Goal: Information Seeking & Learning: Learn about a topic

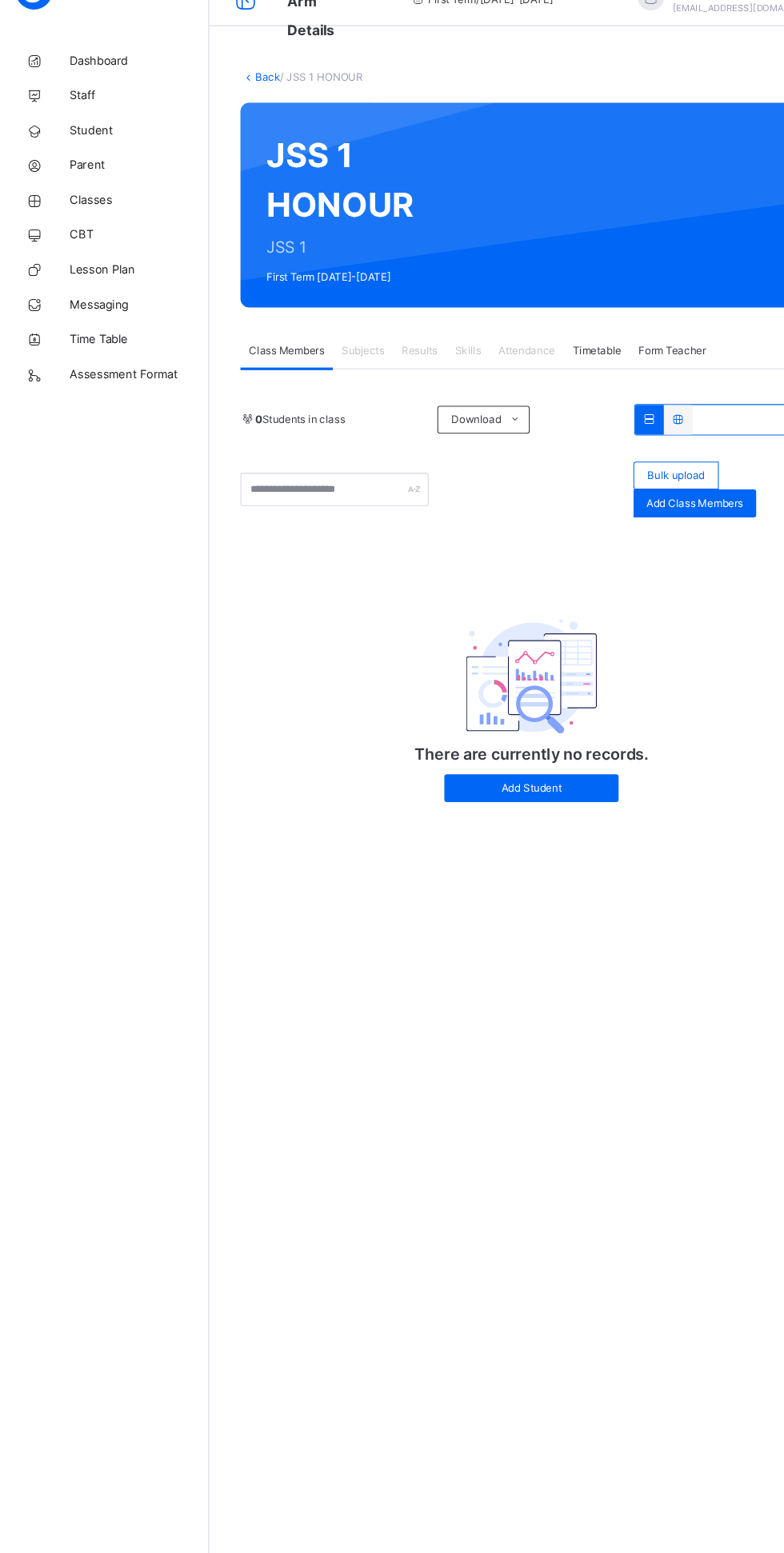
click at [115, 224] on span "Classes" at bounding box center [128, 224] width 128 height 16
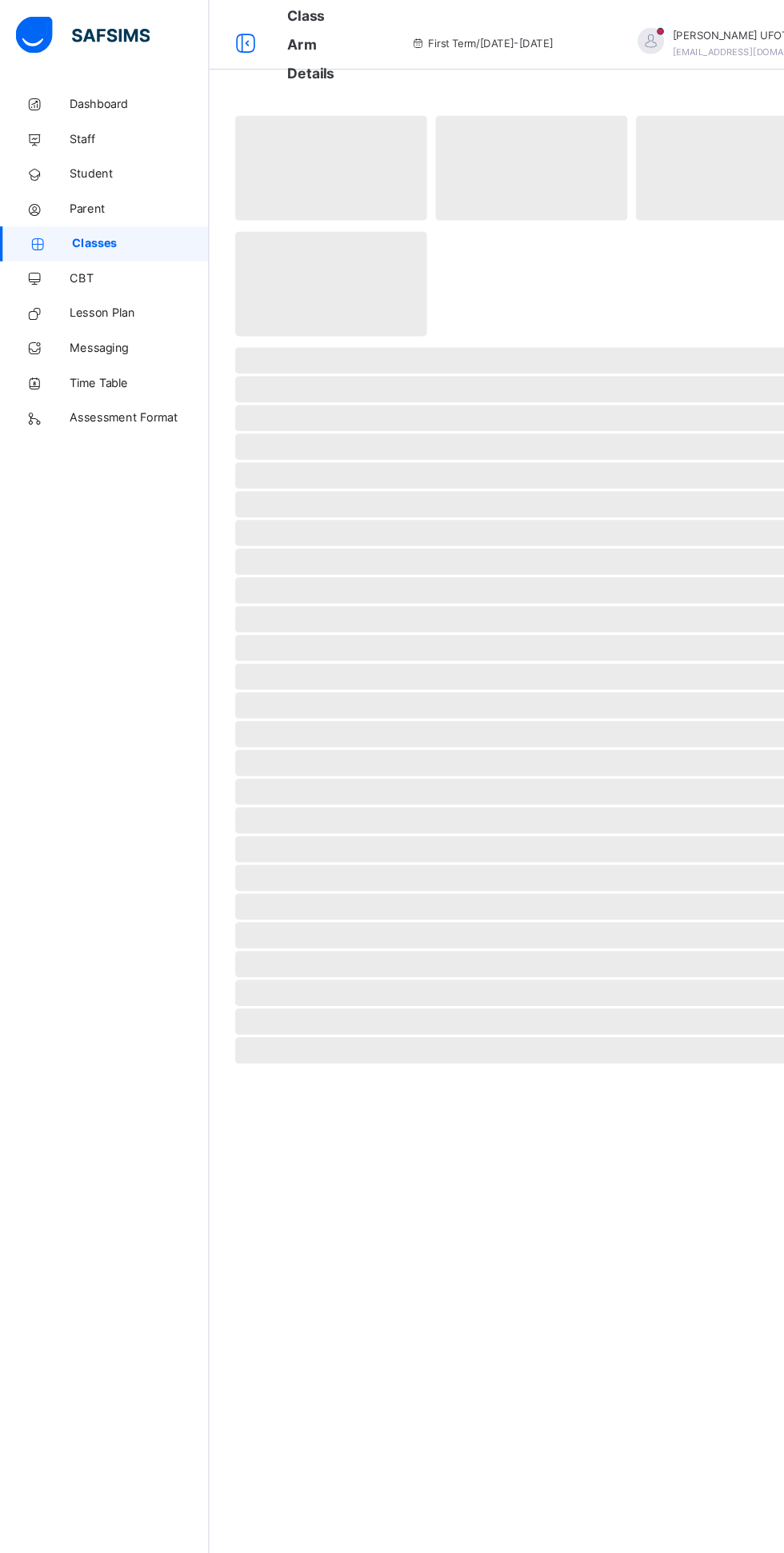
click at [635, 26] on span "[PERSON_NAME]" at bounding box center [689, 32] width 142 height 14
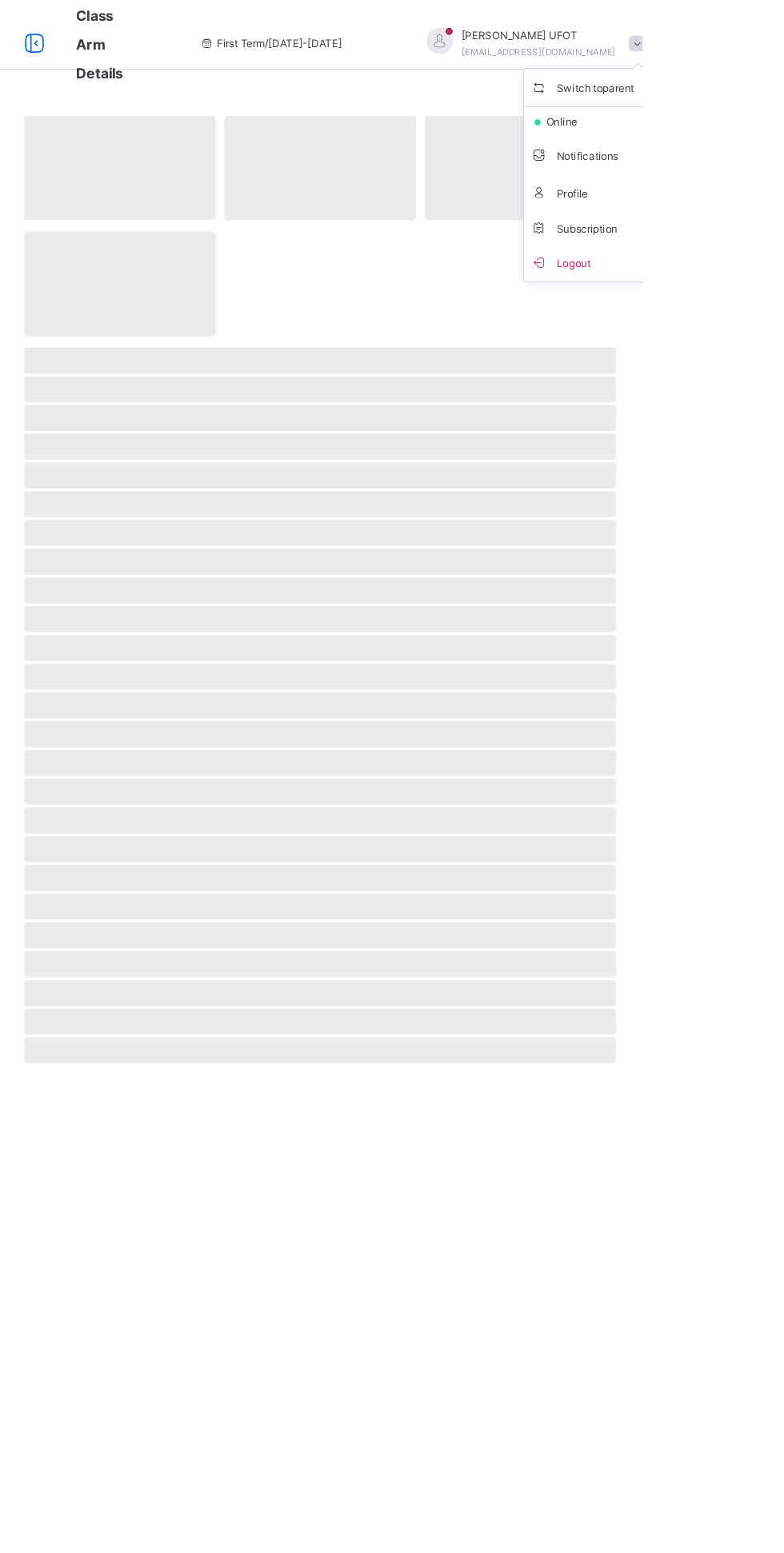
click at [717, 243] on span "Logout" at bounding box center [733, 241] width 105 height 22
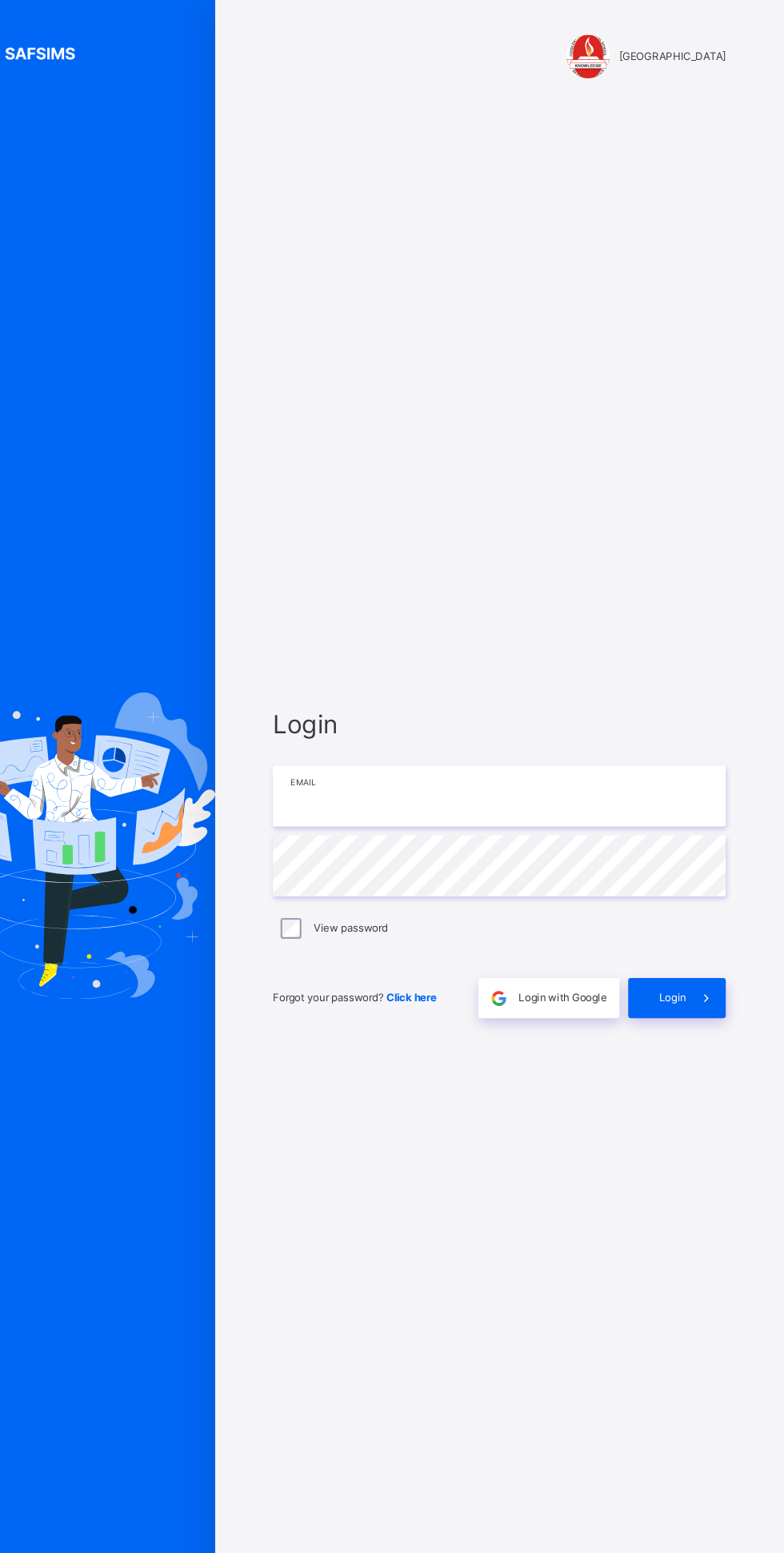
click at [499, 759] on input "email" at bounding box center [522, 731] width 416 height 56
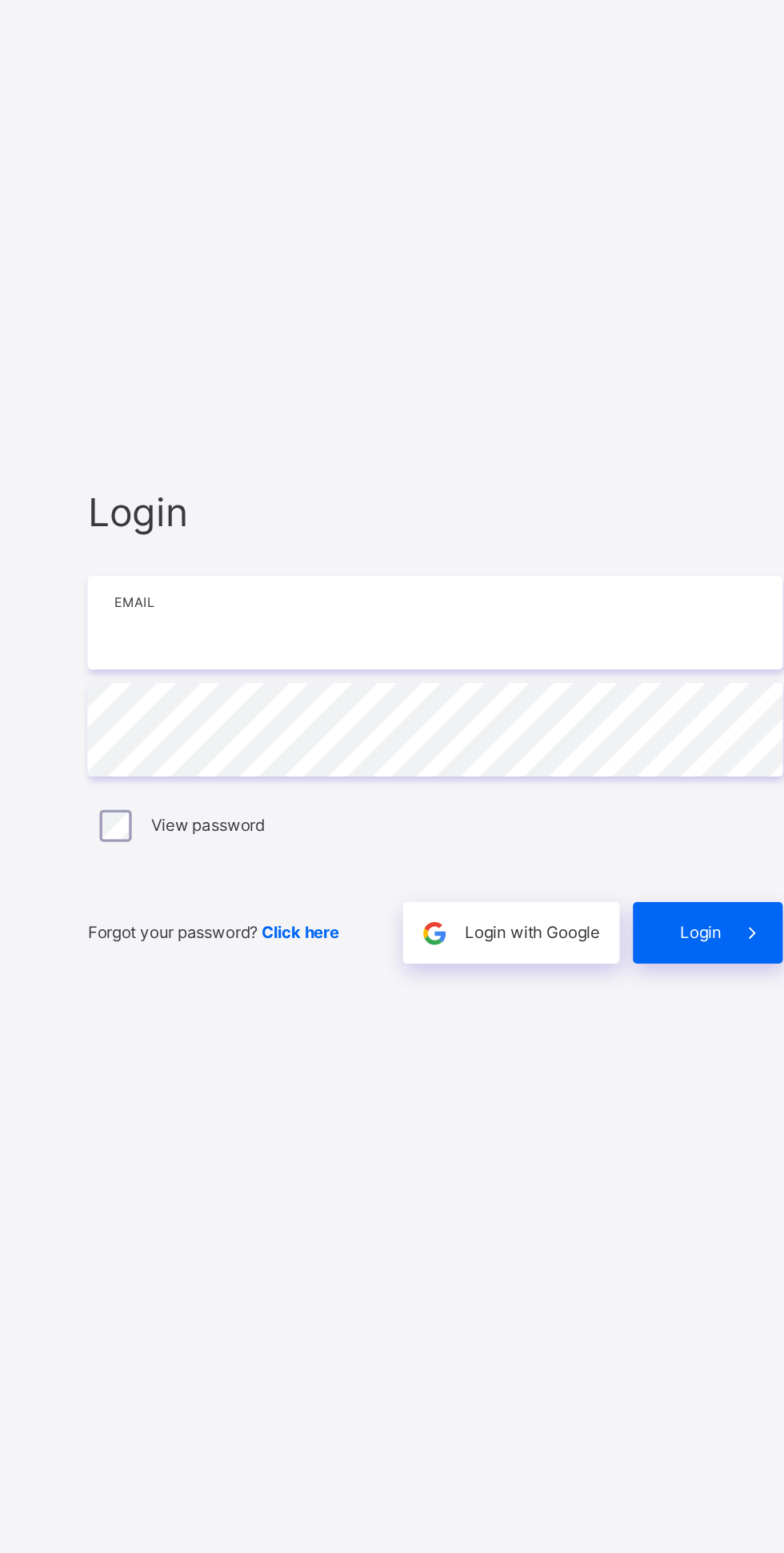
type input "**********"
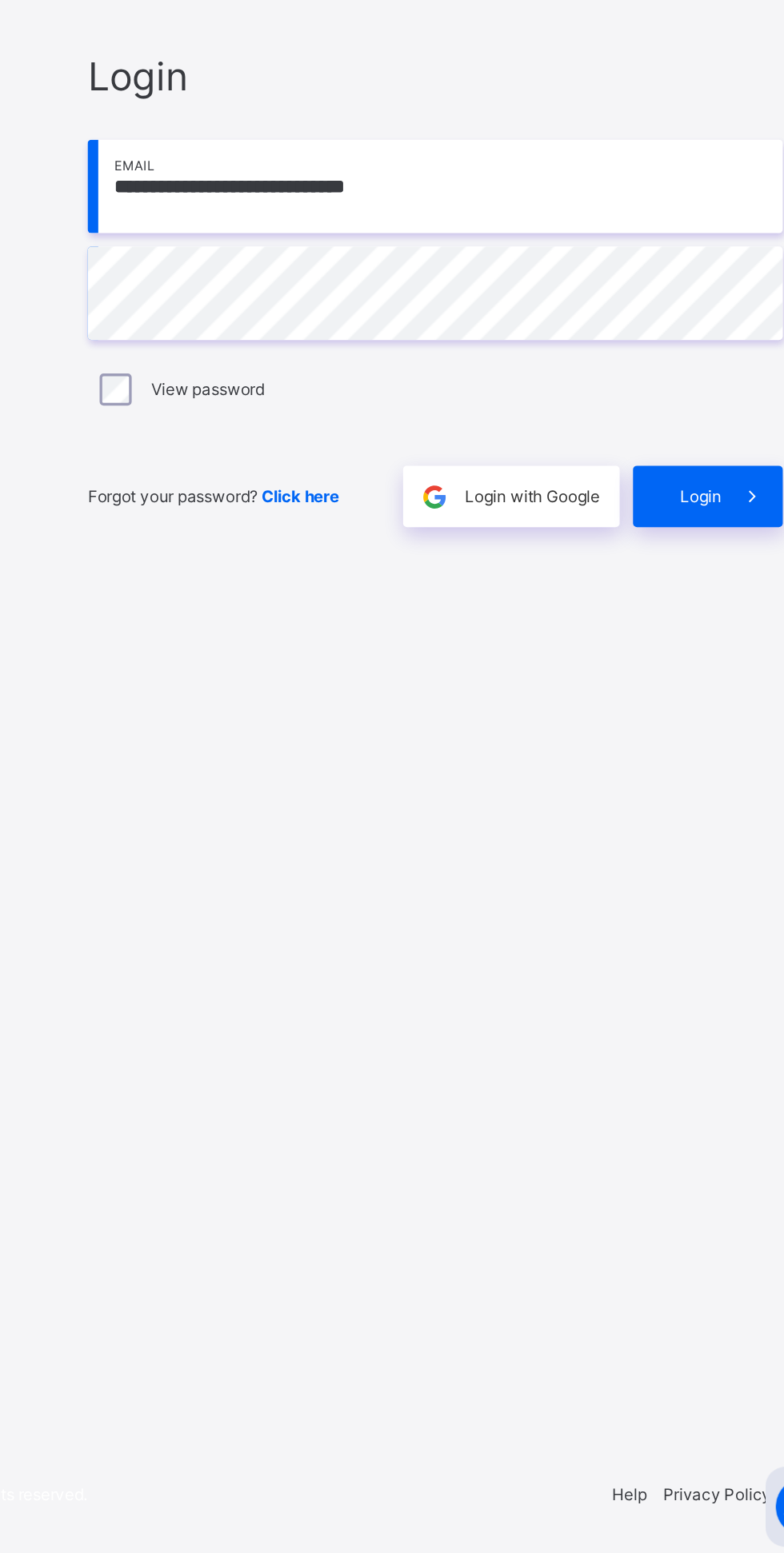
click at [682, 924] on span "Login" at bounding box center [680, 917] width 24 height 14
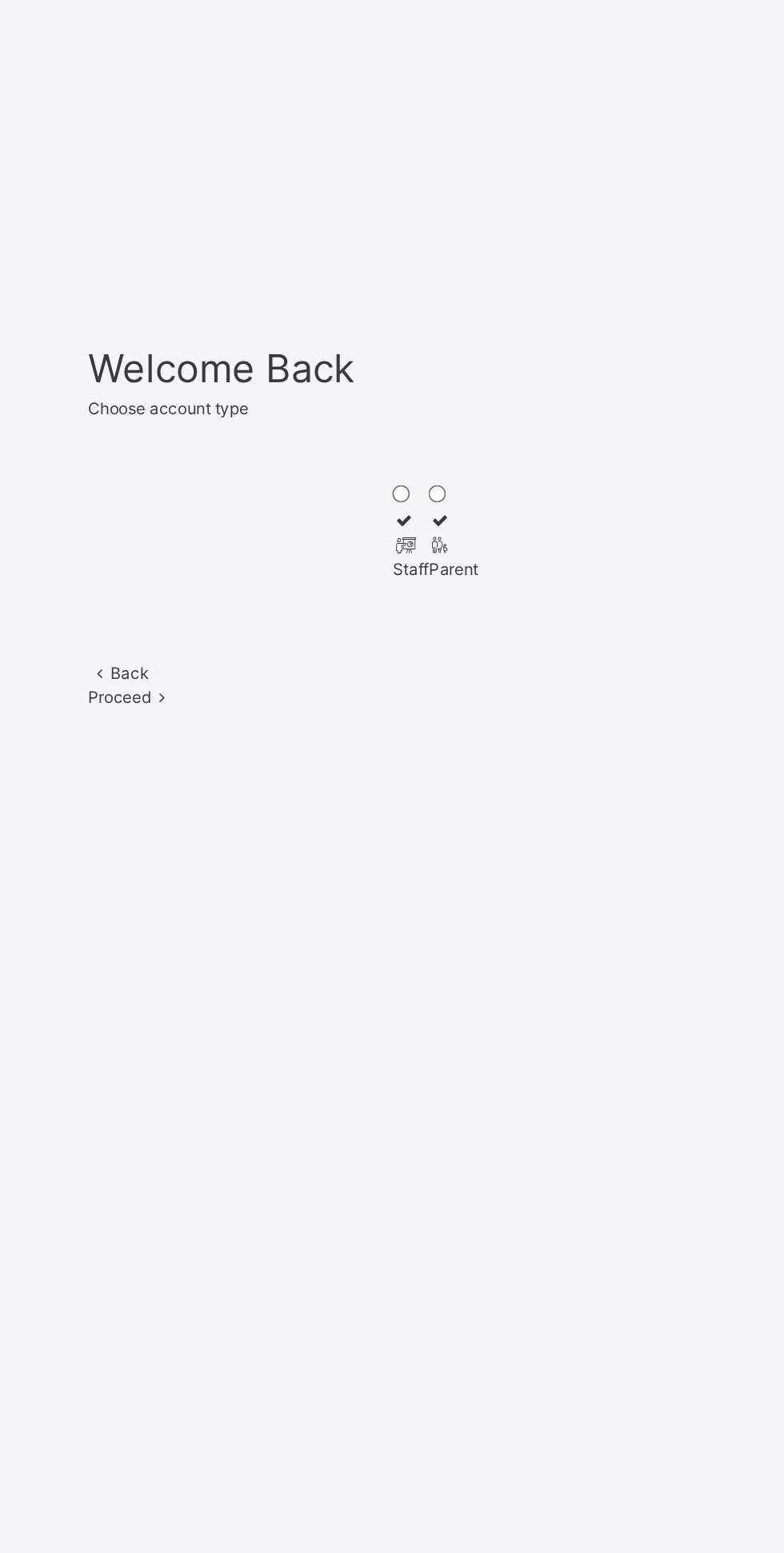
click at [497, 797] on div at bounding box center [508, 789] width 22 height 14
click at [365, 901] on span at bounding box center [359, 895] width 14 height 12
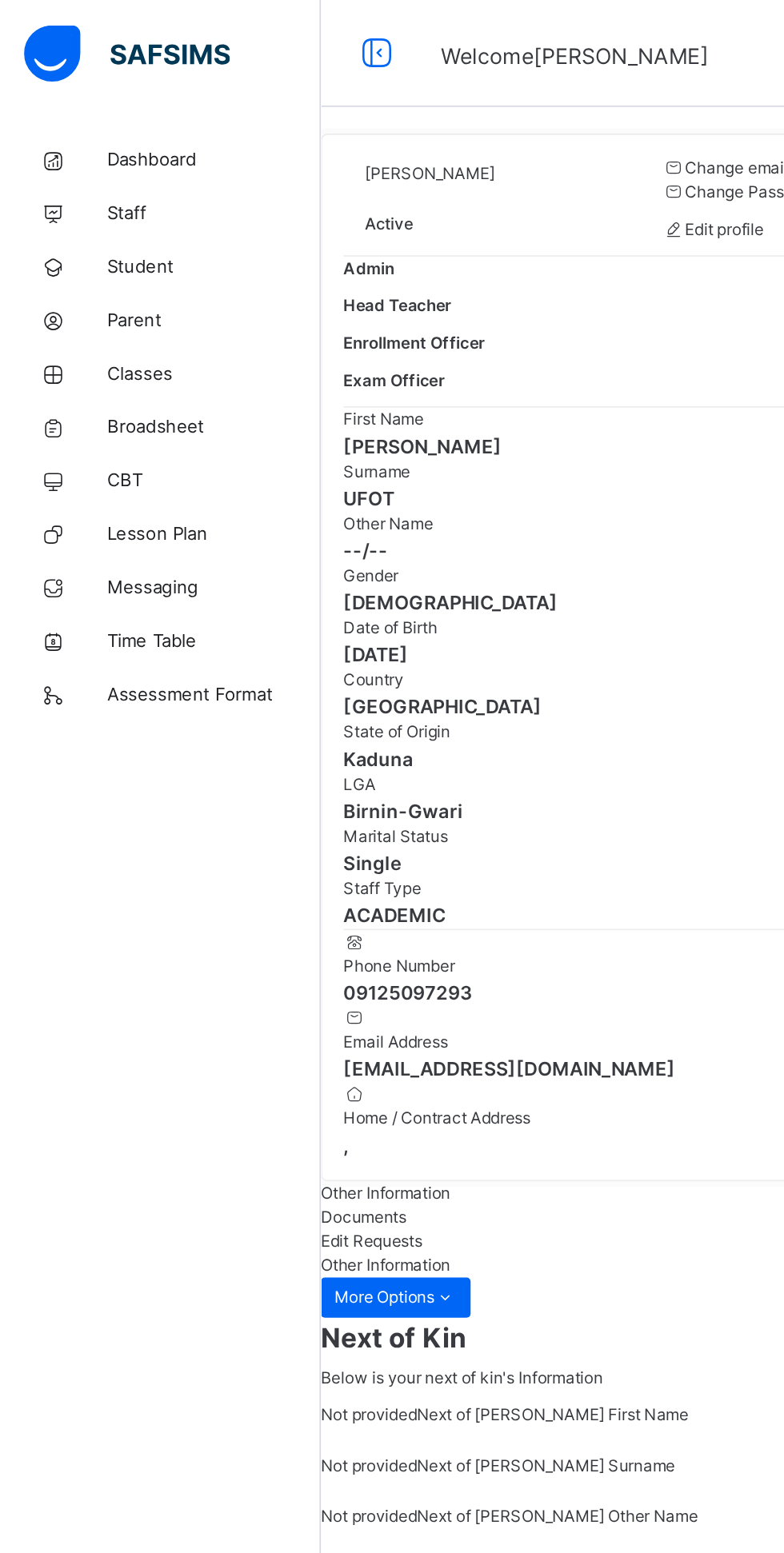
click at [120, 223] on span "Classes" at bounding box center [128, 224] width 128 height 16
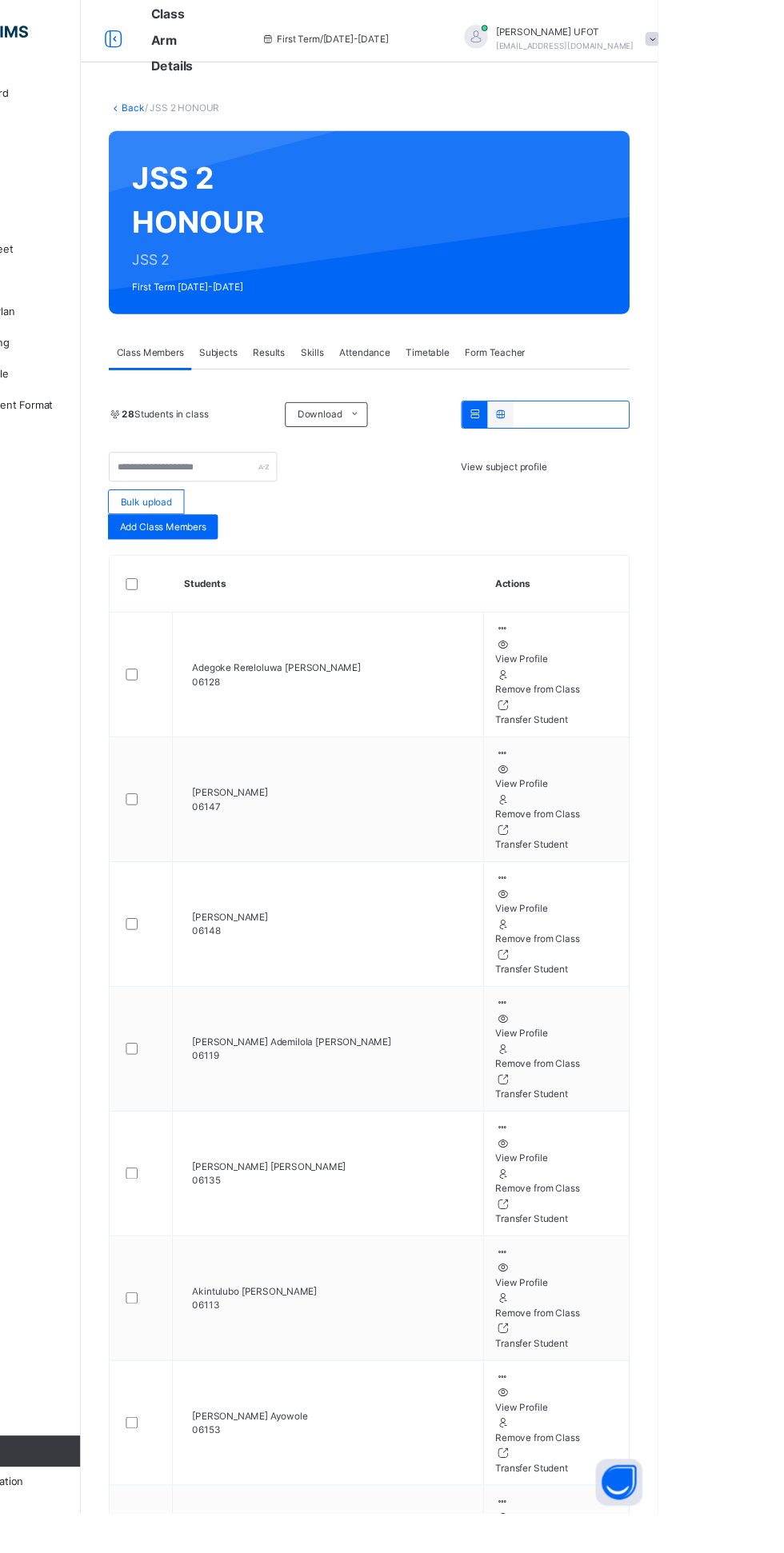
click at [691, 486] on div "View subject profile" at bounding box center [668, 479] width 173 height 14
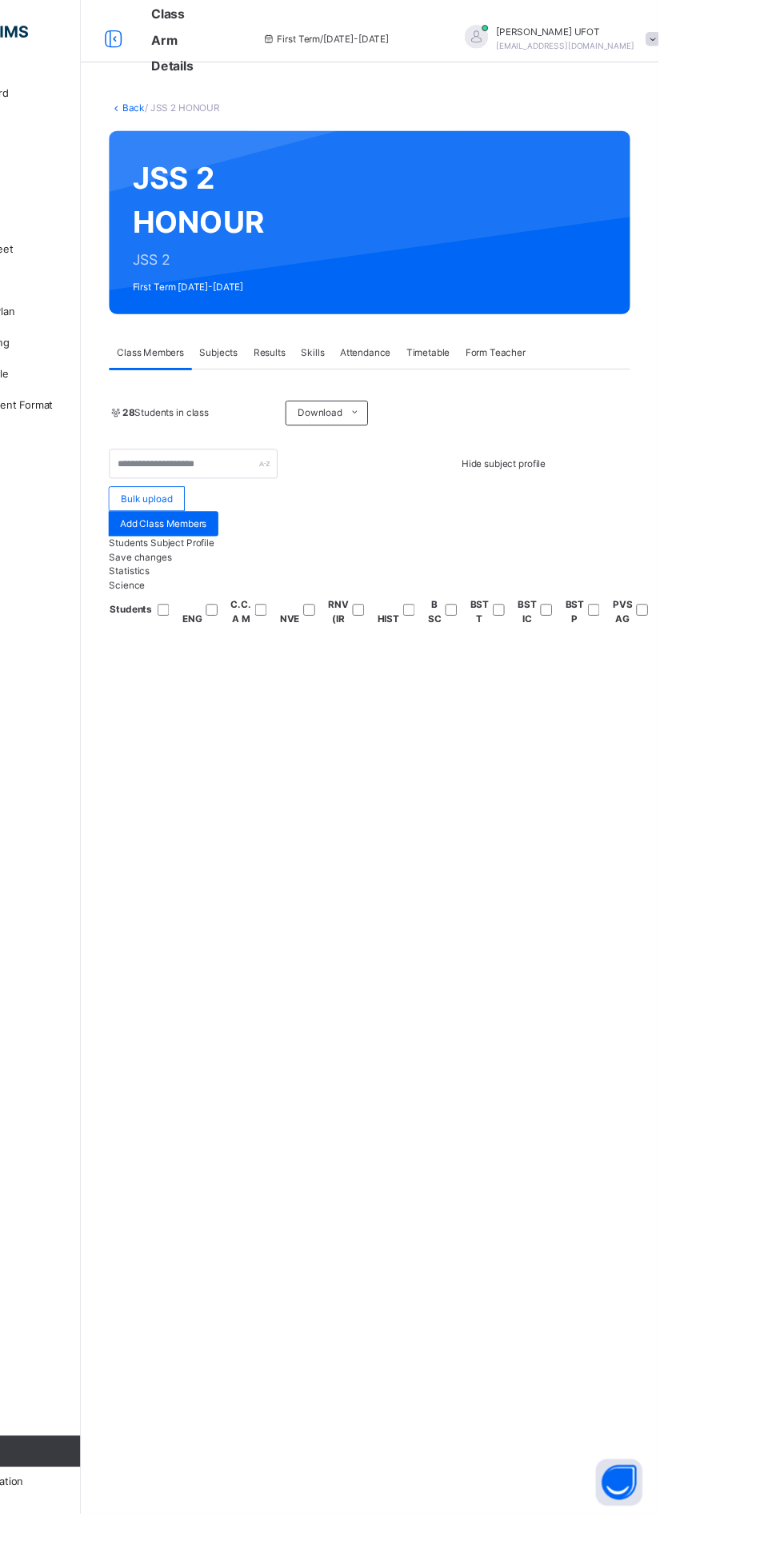
scroll to position [0, 227]
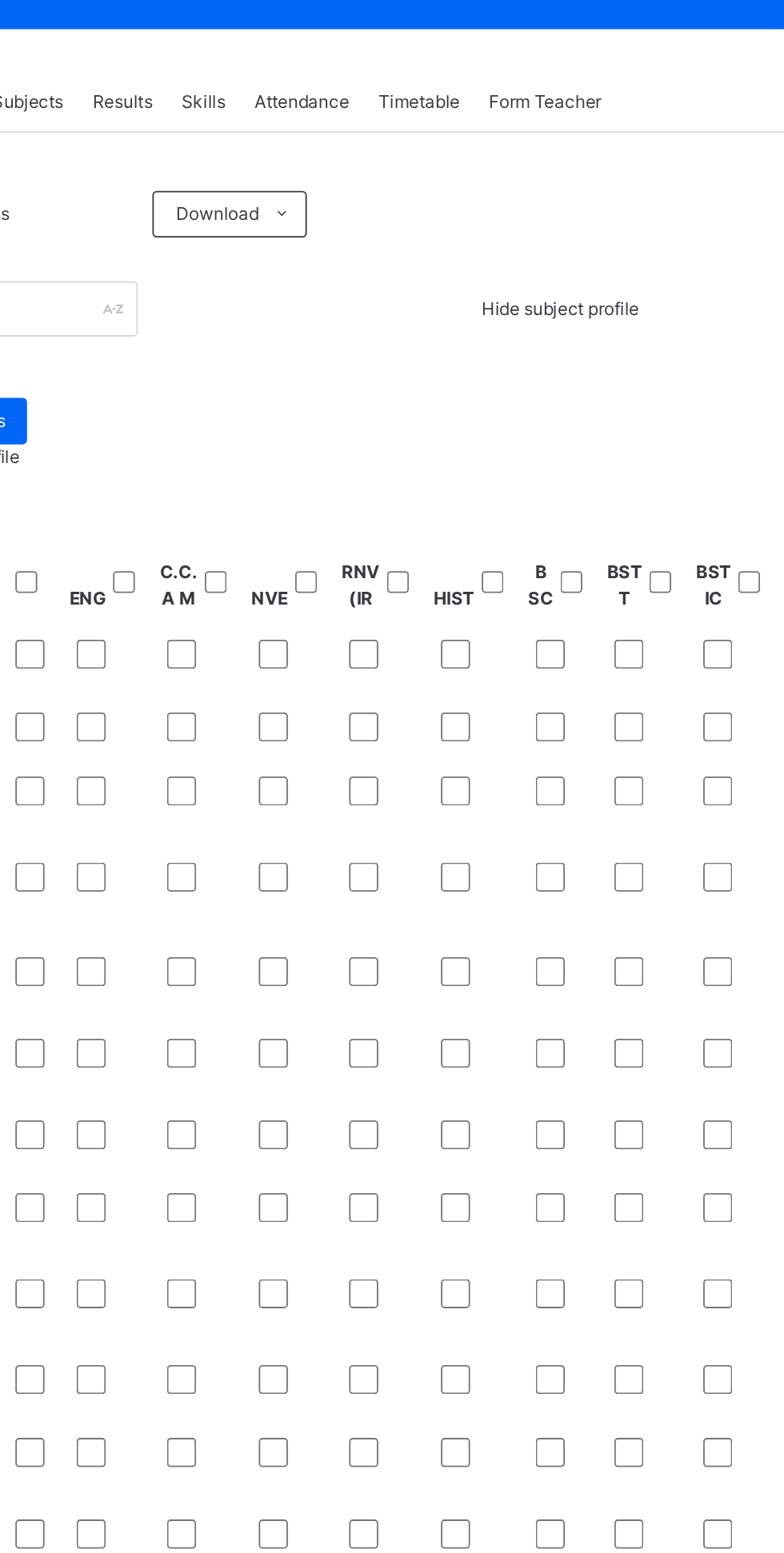
click at [592, 156] on span "Resume" at bounding box center [579, 149] width 36 height 14
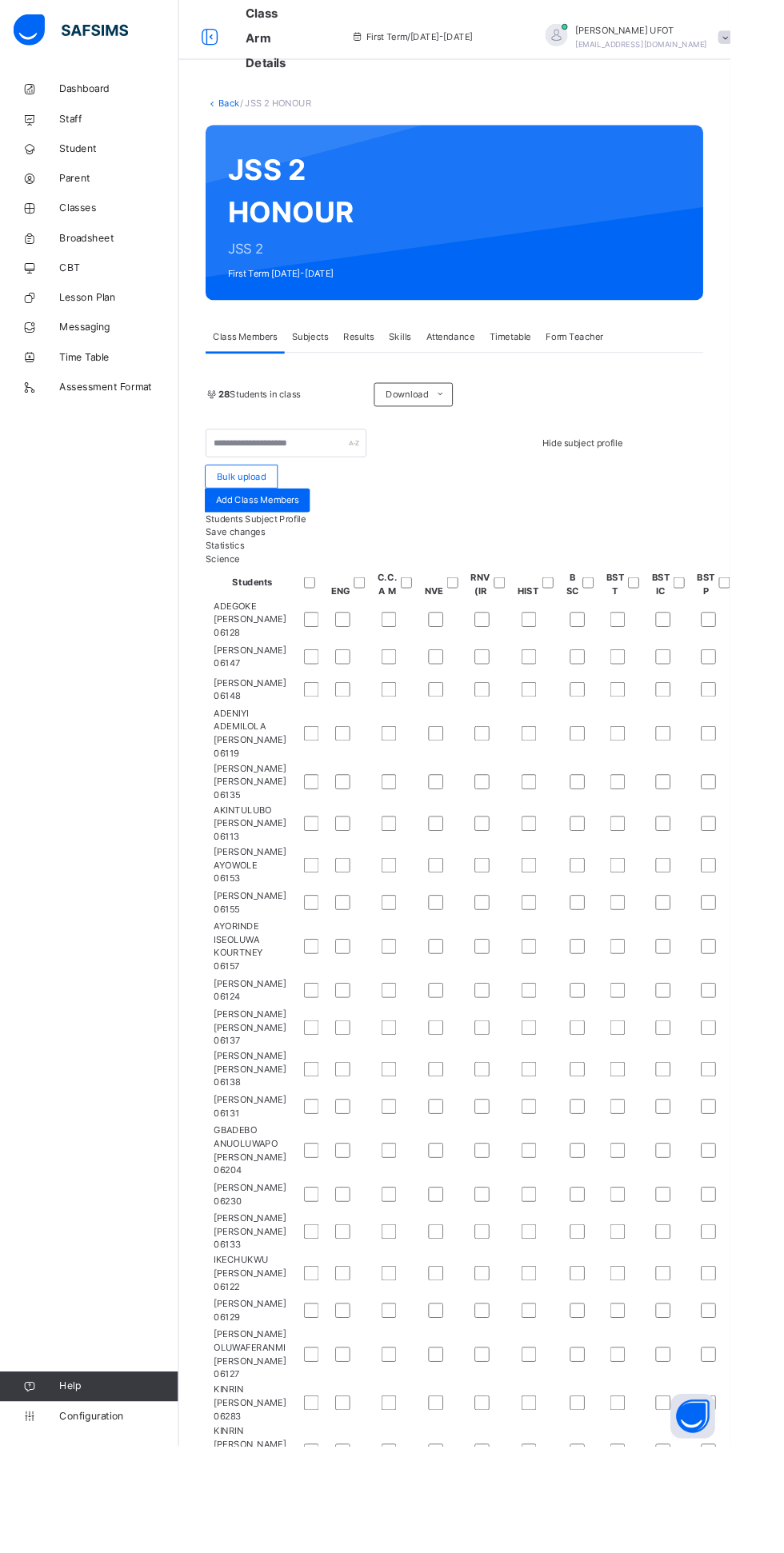
scroll to position [0, 667]
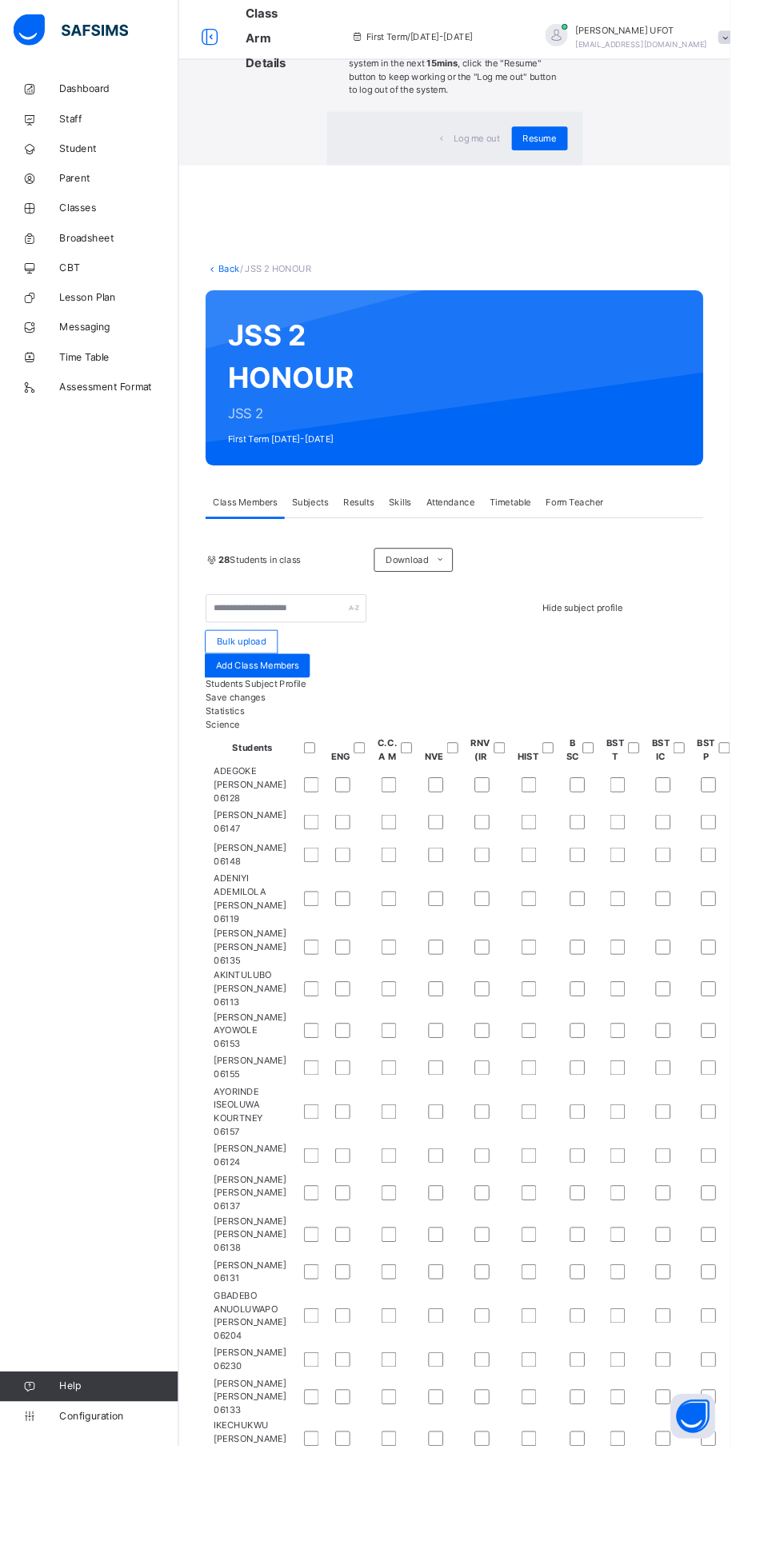
click at [609, 161] on div "Resume" at bounding box center [579, 149] width 60 height 25
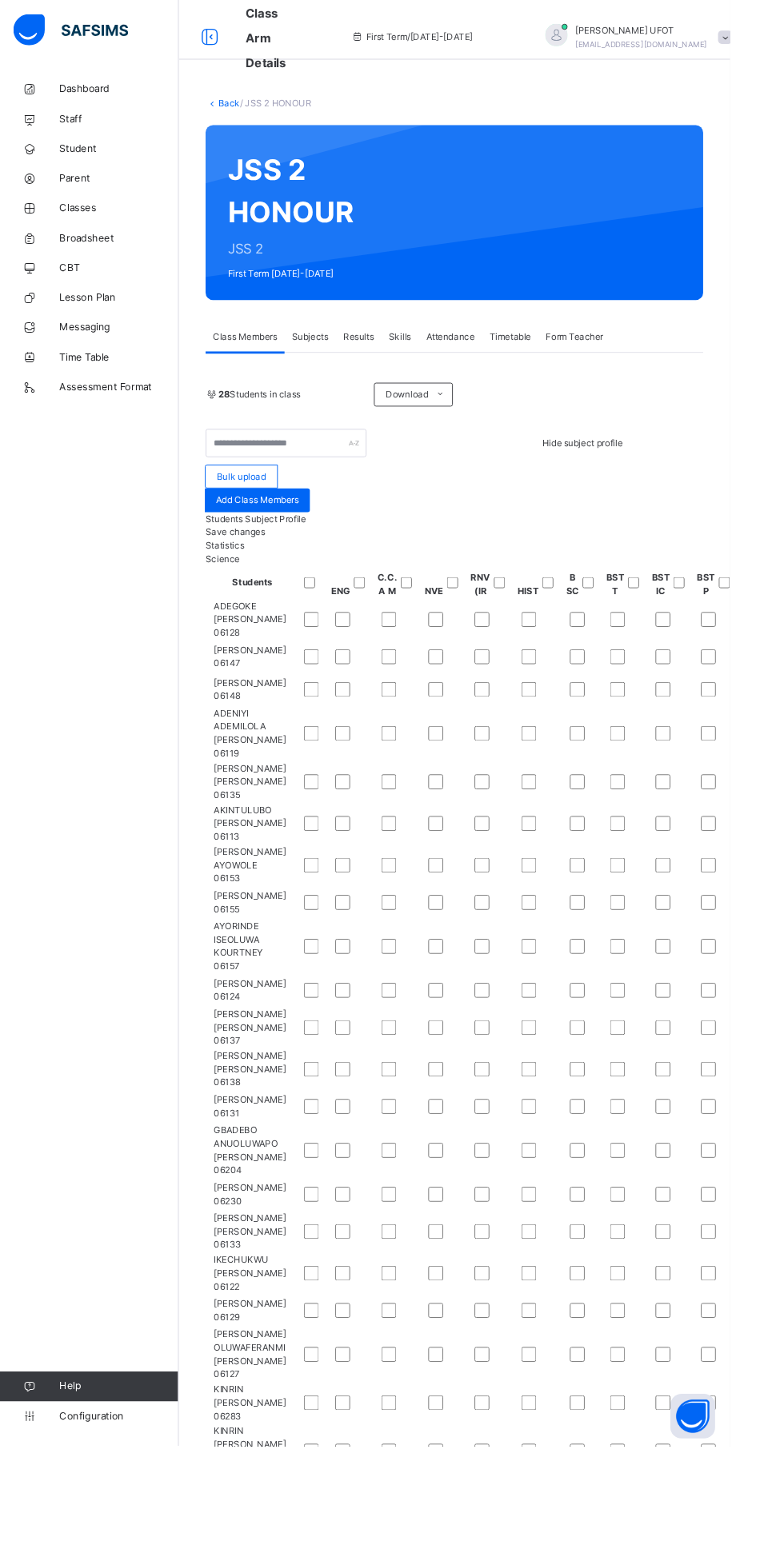
scroll to position [0, 2167]
click at [595, 468] on div "Hide subject profile" at bounding box center [668, 475] width 173 height 14
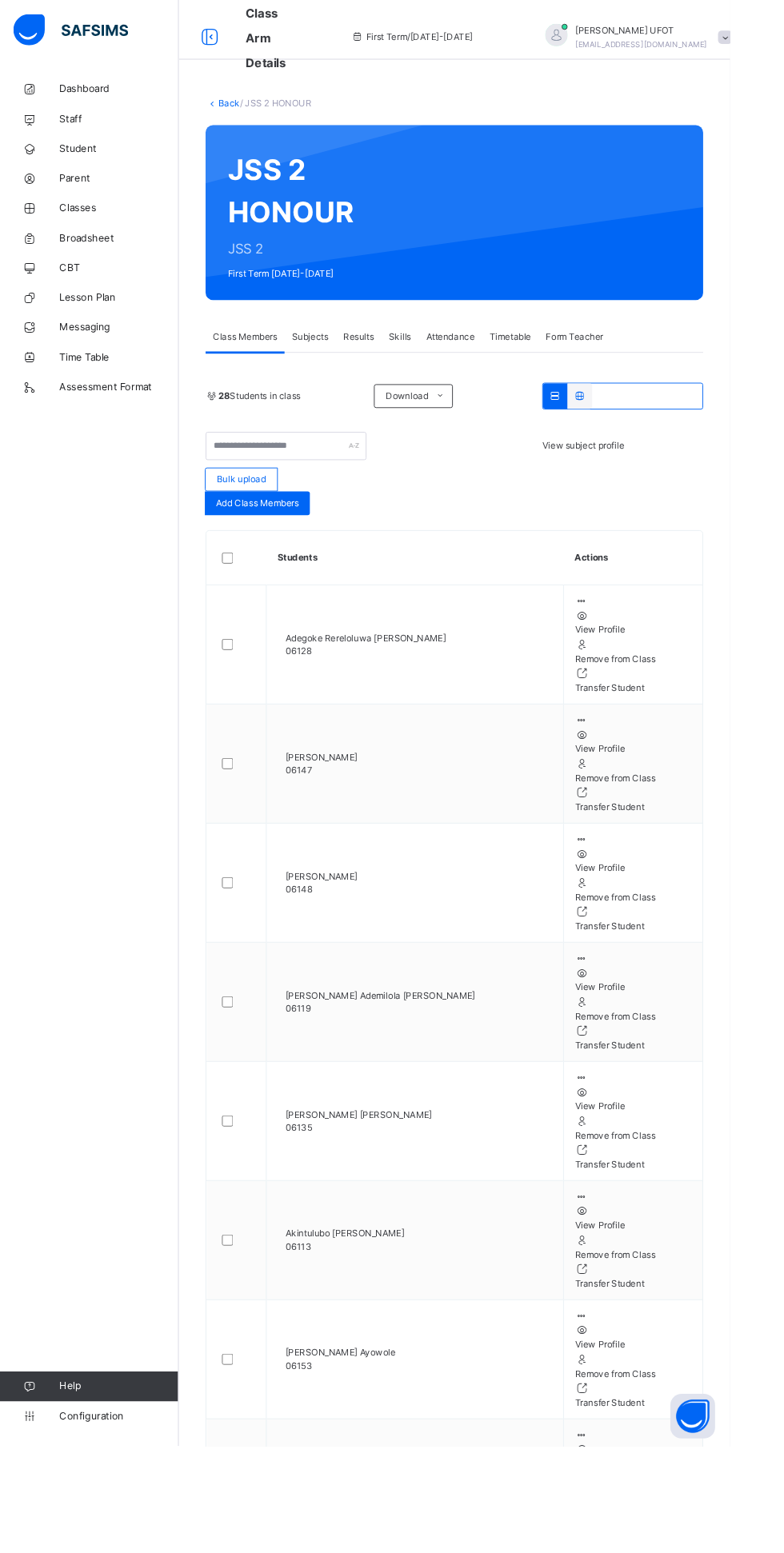
click at [631, 651] on icon at bounding box center [624, 645] width 14 height 12
click at [670, 484] on span "View subject profile" at bounding box center [626, 479] width 88 height 12
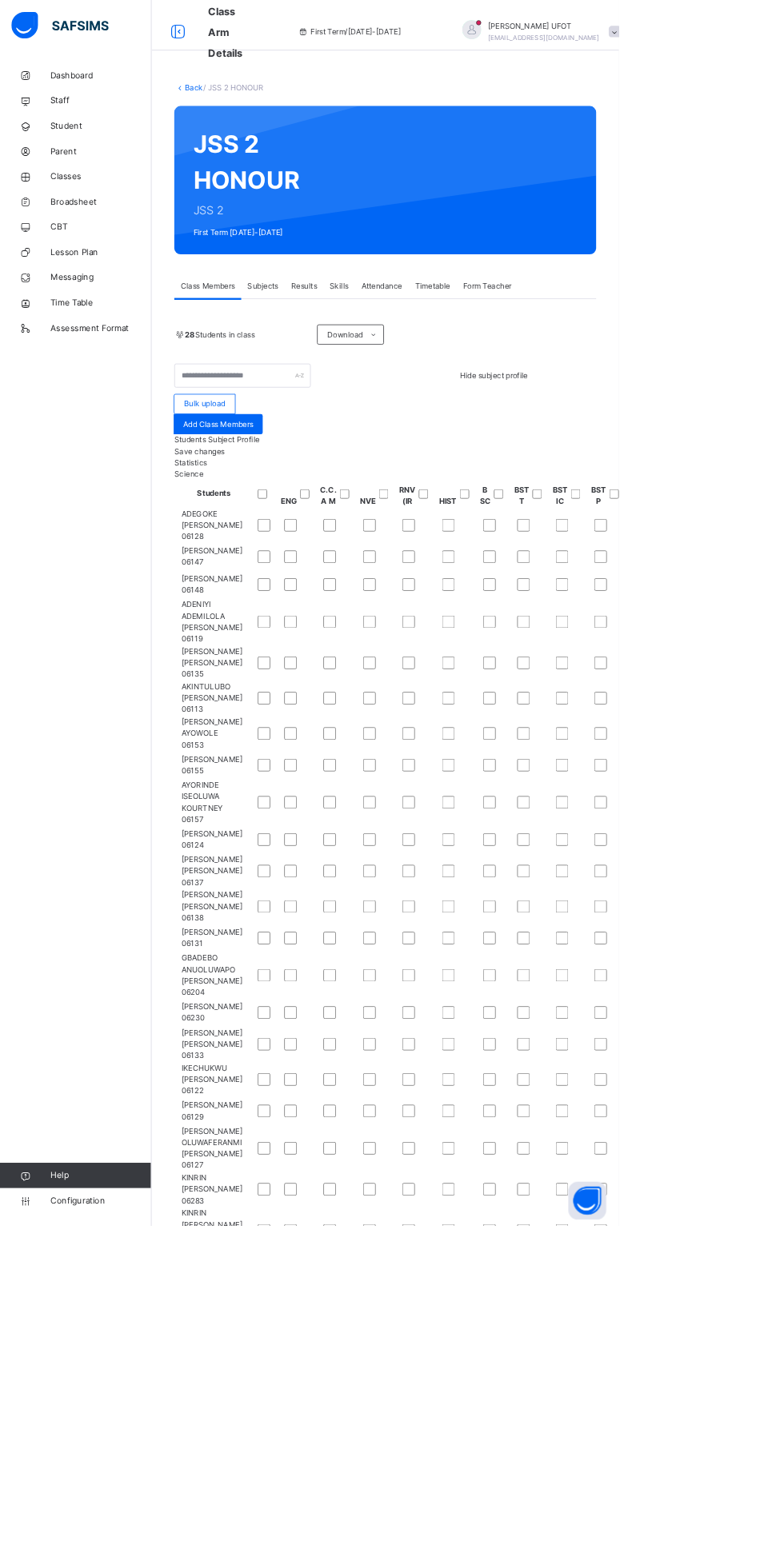
scroll to position [0, 1951]
click at [142, 256] on span "Broadsheet" at bounding box center [128, 256] width 128 height 16
click at [127, 222] on span "Classes" at bounding box center [128, 224] width 128 height 16
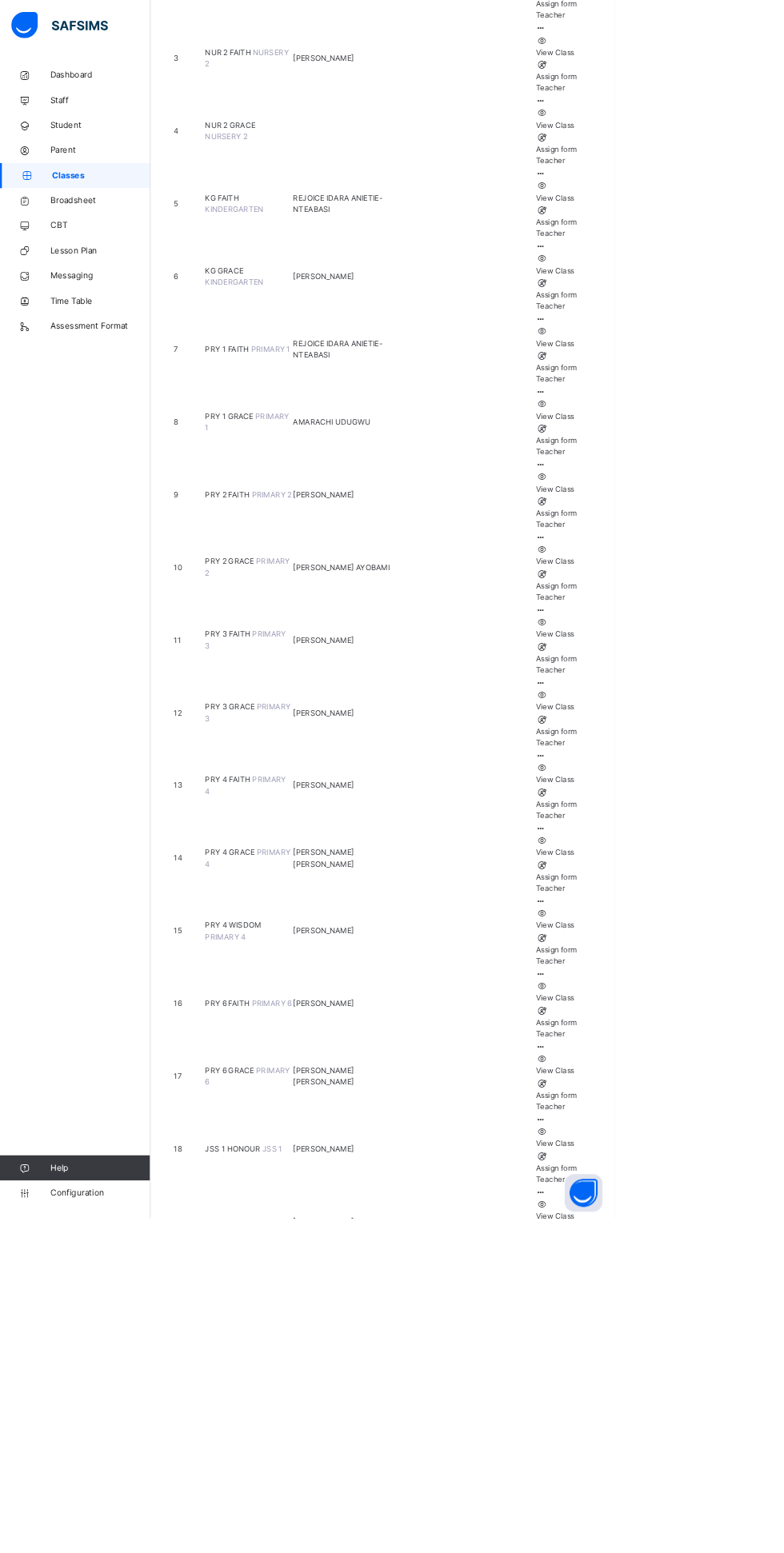
scroll to position [452, 0]
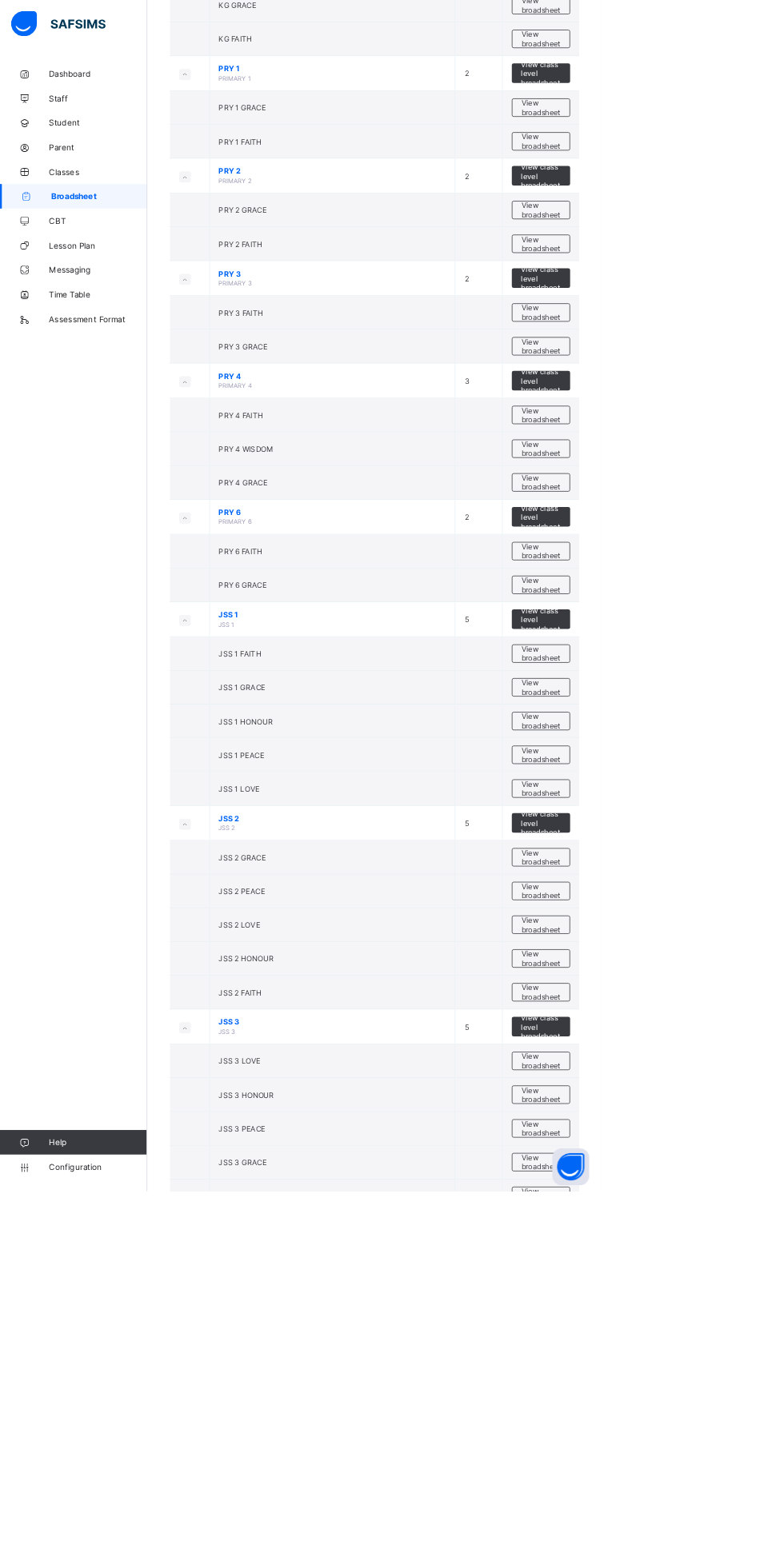
scroll to position [400, 0]
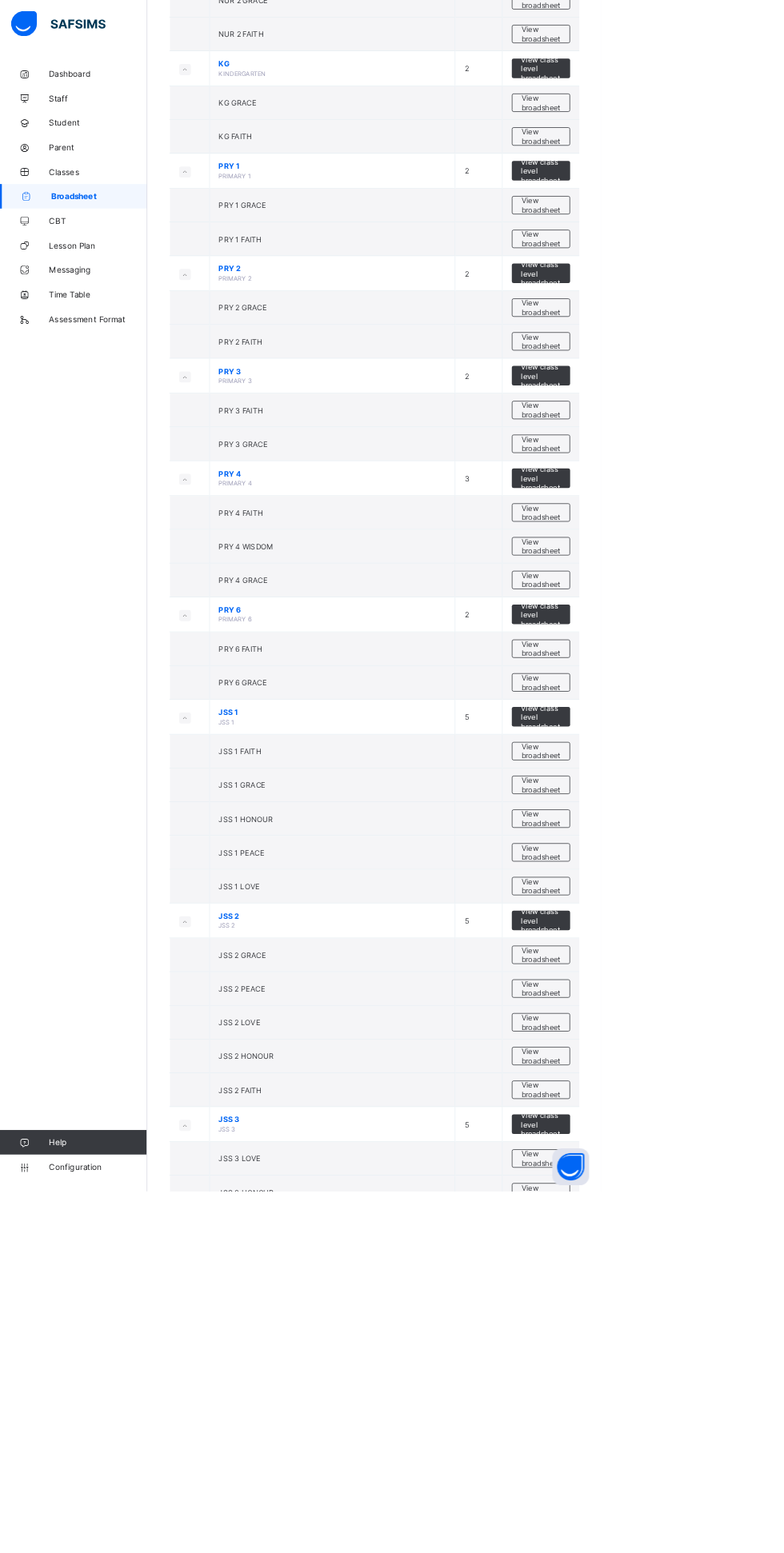
click at [144, 248] on link "Broadsheet" at bounding box center [95, 256] width 192 height 32
click at [159, 201] on link "Parent" at bounding box center [95, 192] width 192 height 32
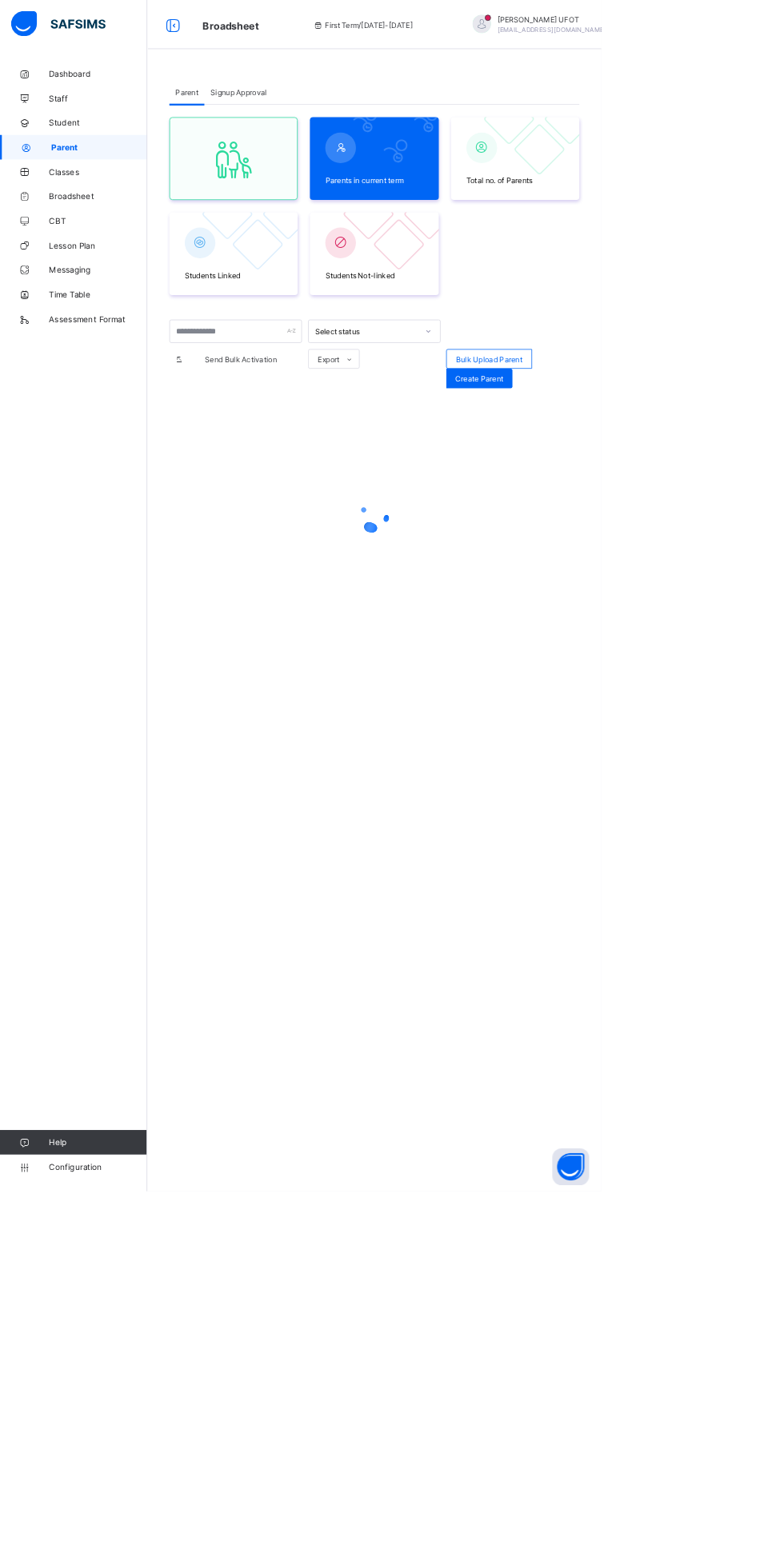
click at [170, 224] on span "Classes" at bounding box center [128, 224] width 128 height 13
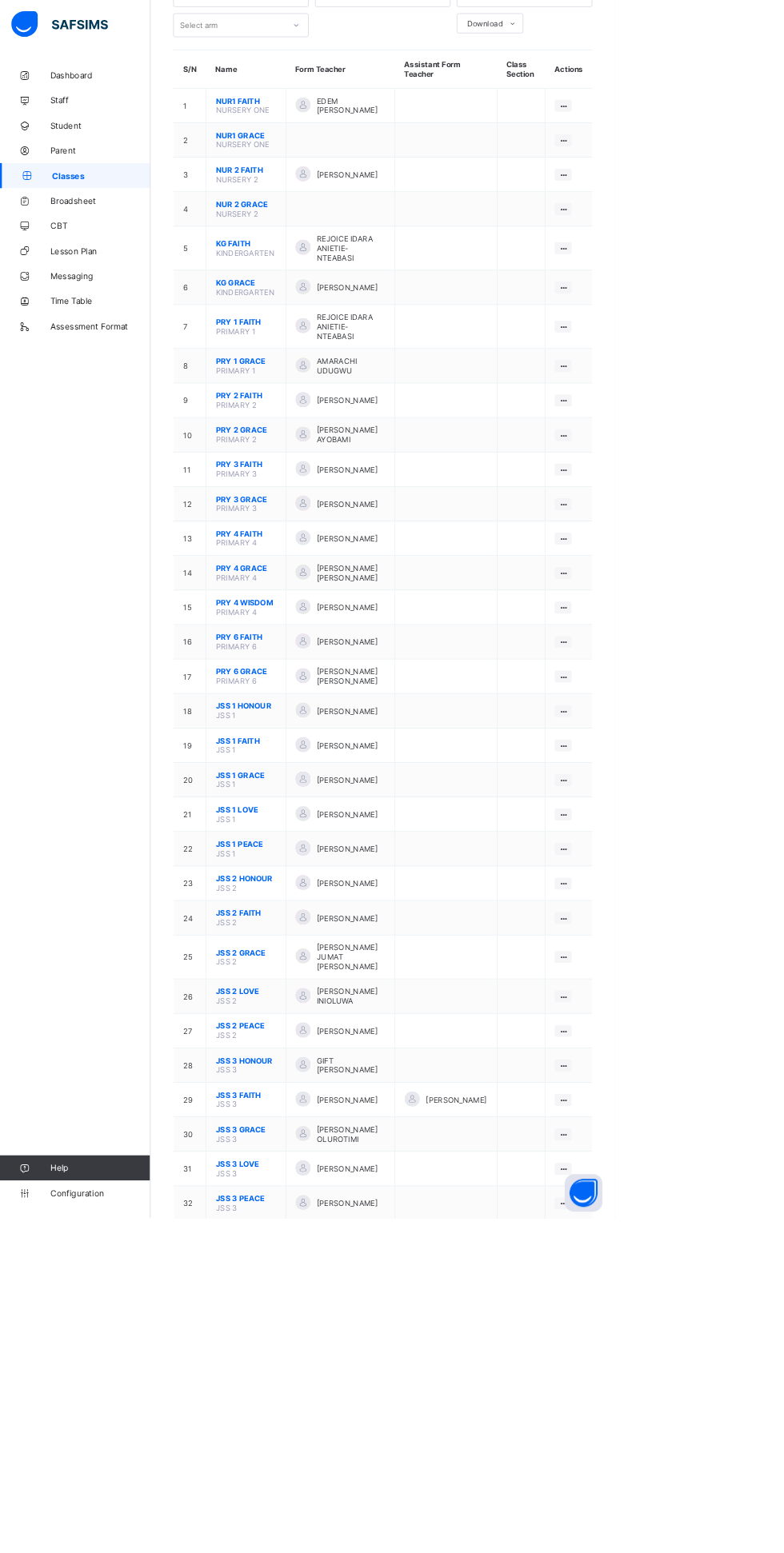
scroll to position [169, 0]
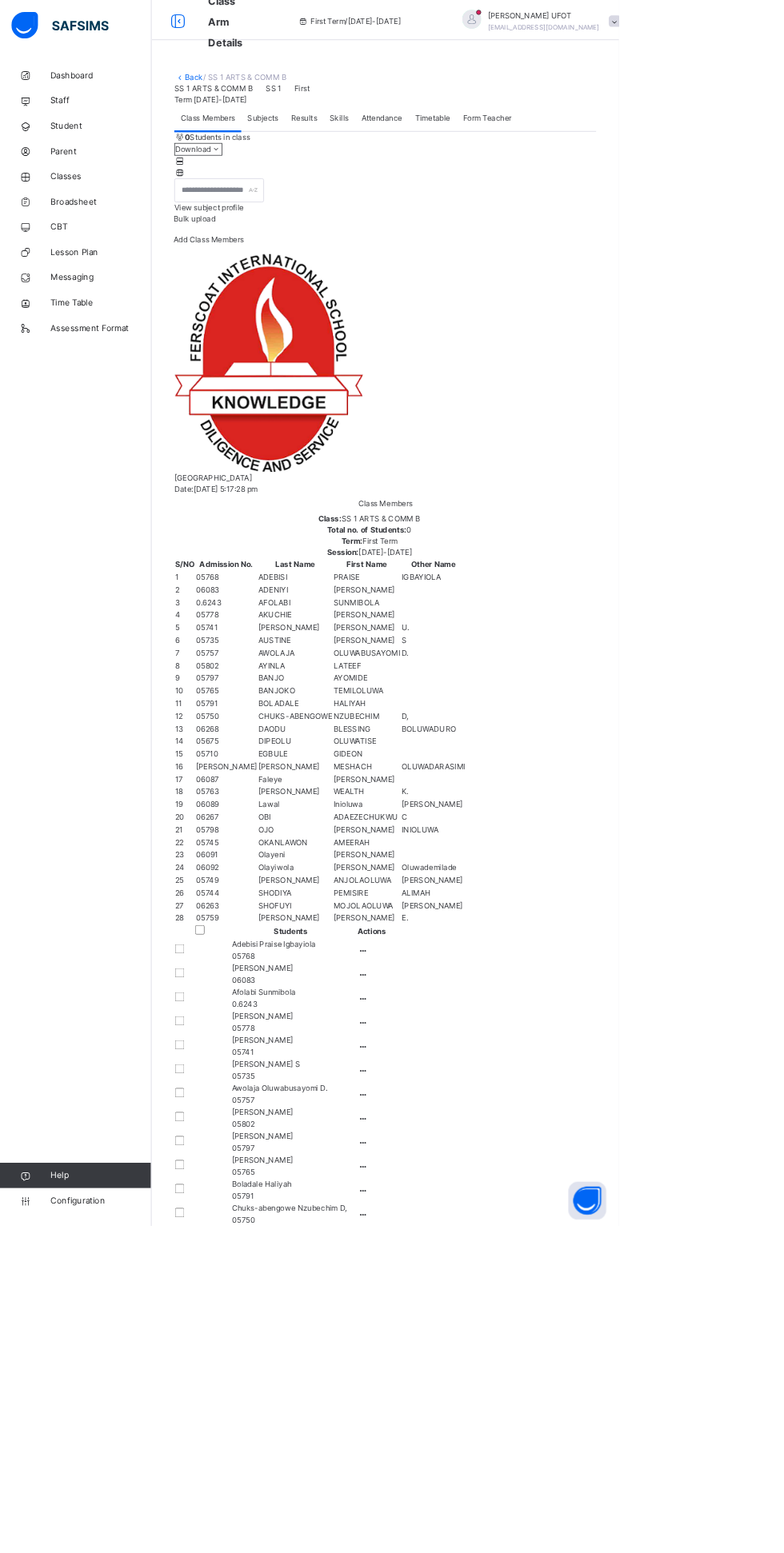
scroll to position [139, 0]
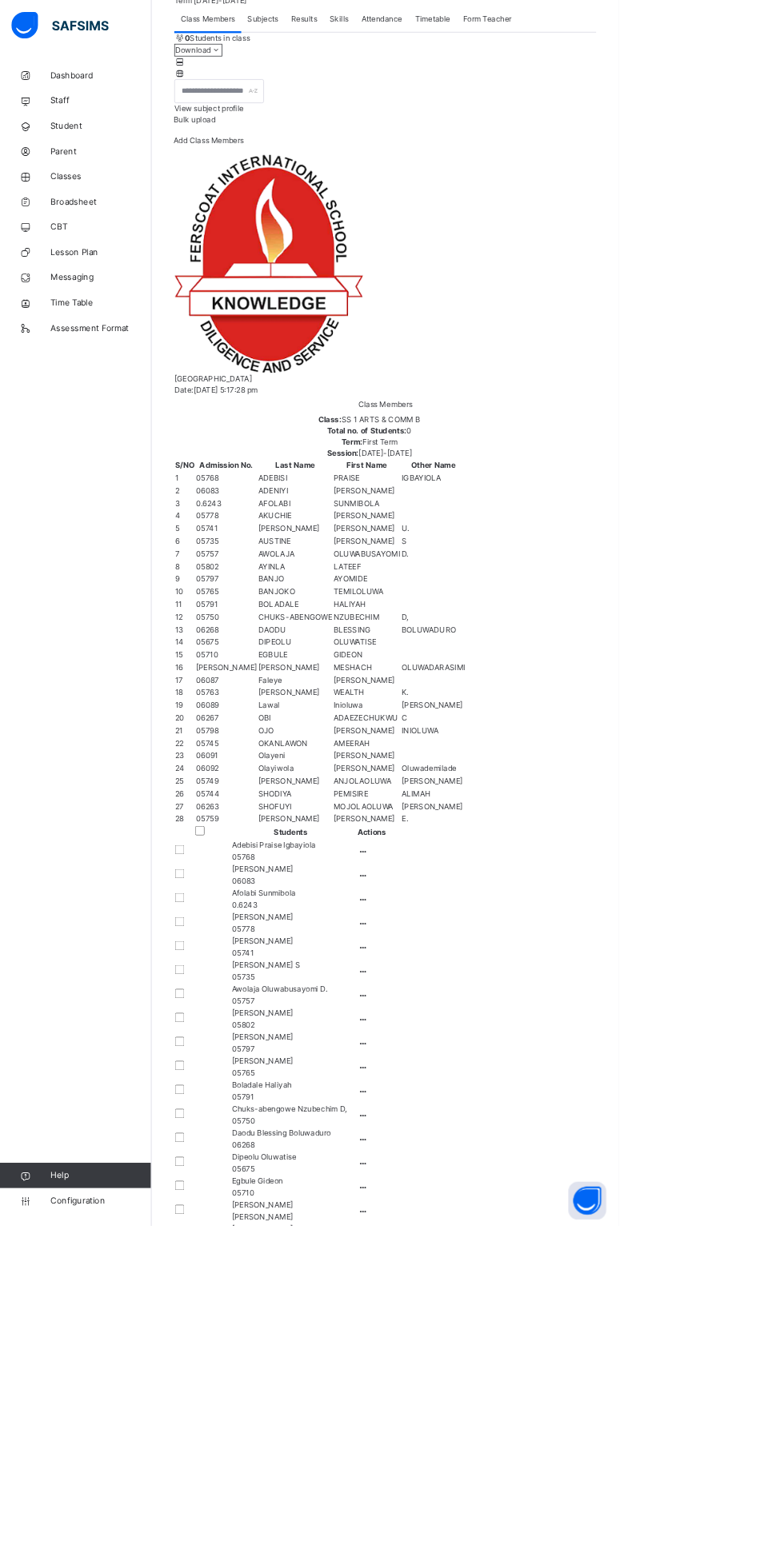
click at [309, 143] on span "View subject profile" at bounding box center [265, 137] width 88 height 12
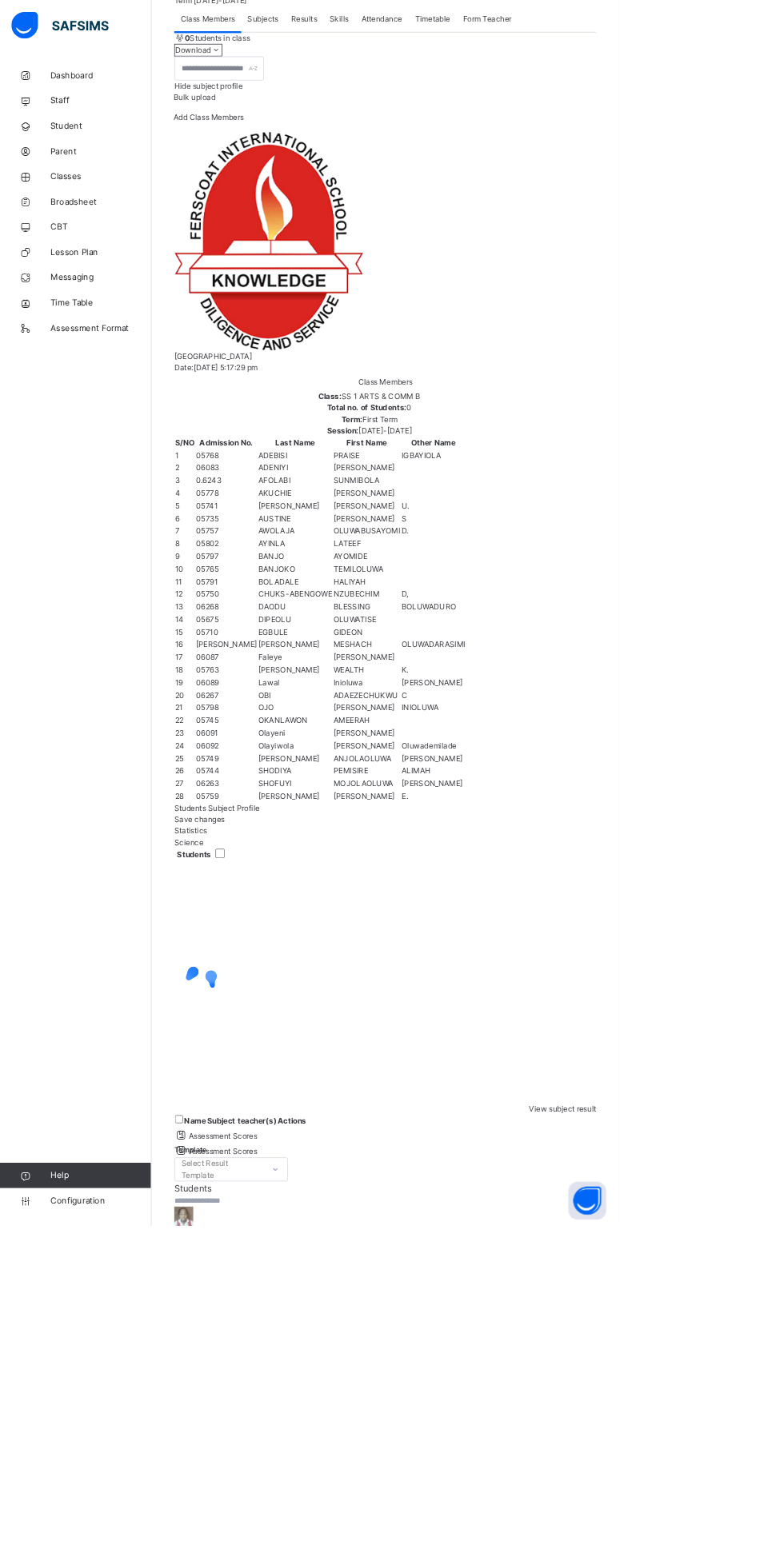
scroll to position [0, 0]
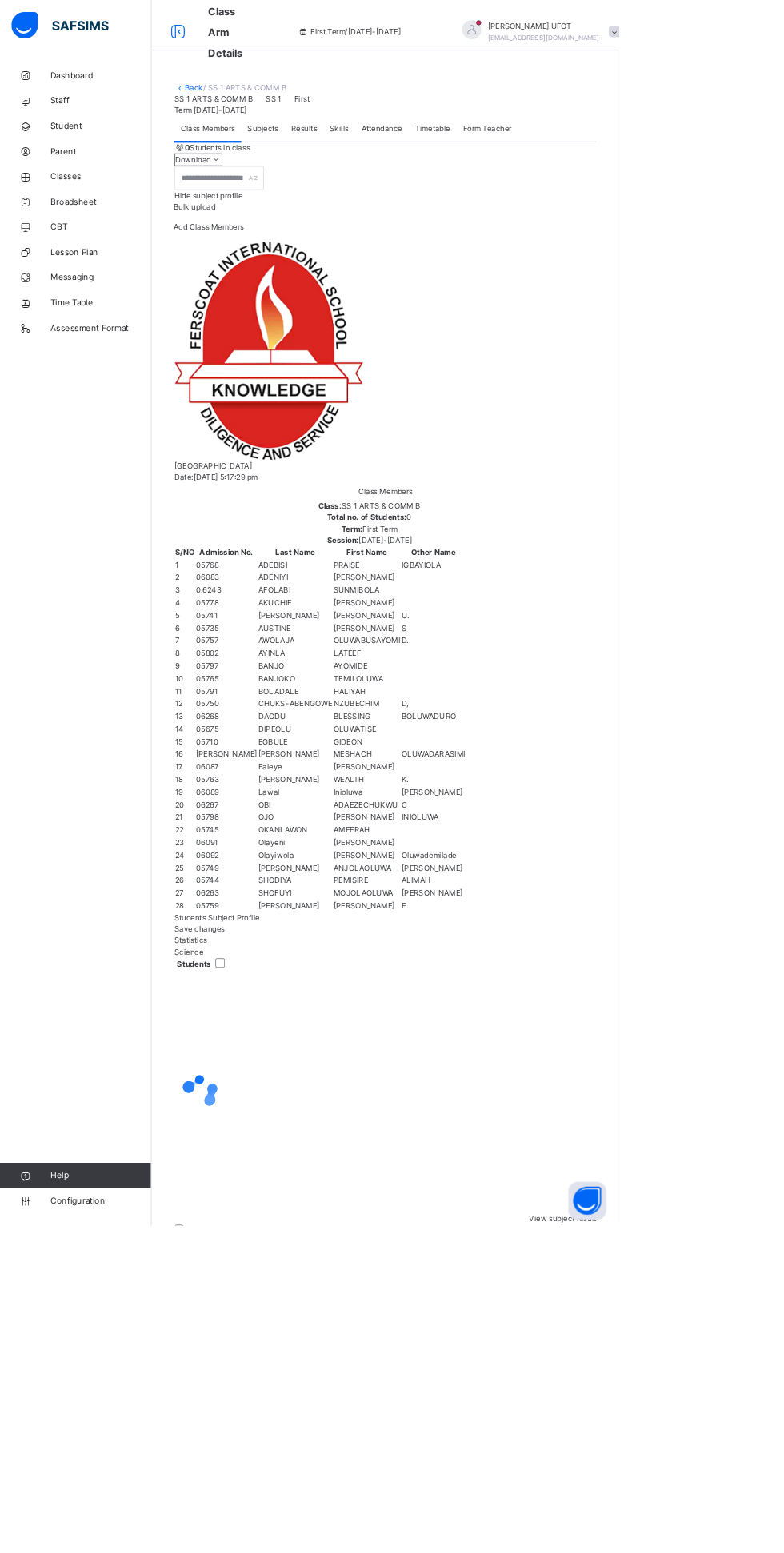
click at [653, 179] on div "Form Teacher" at bounding box center [617, 163] width 78 height 32
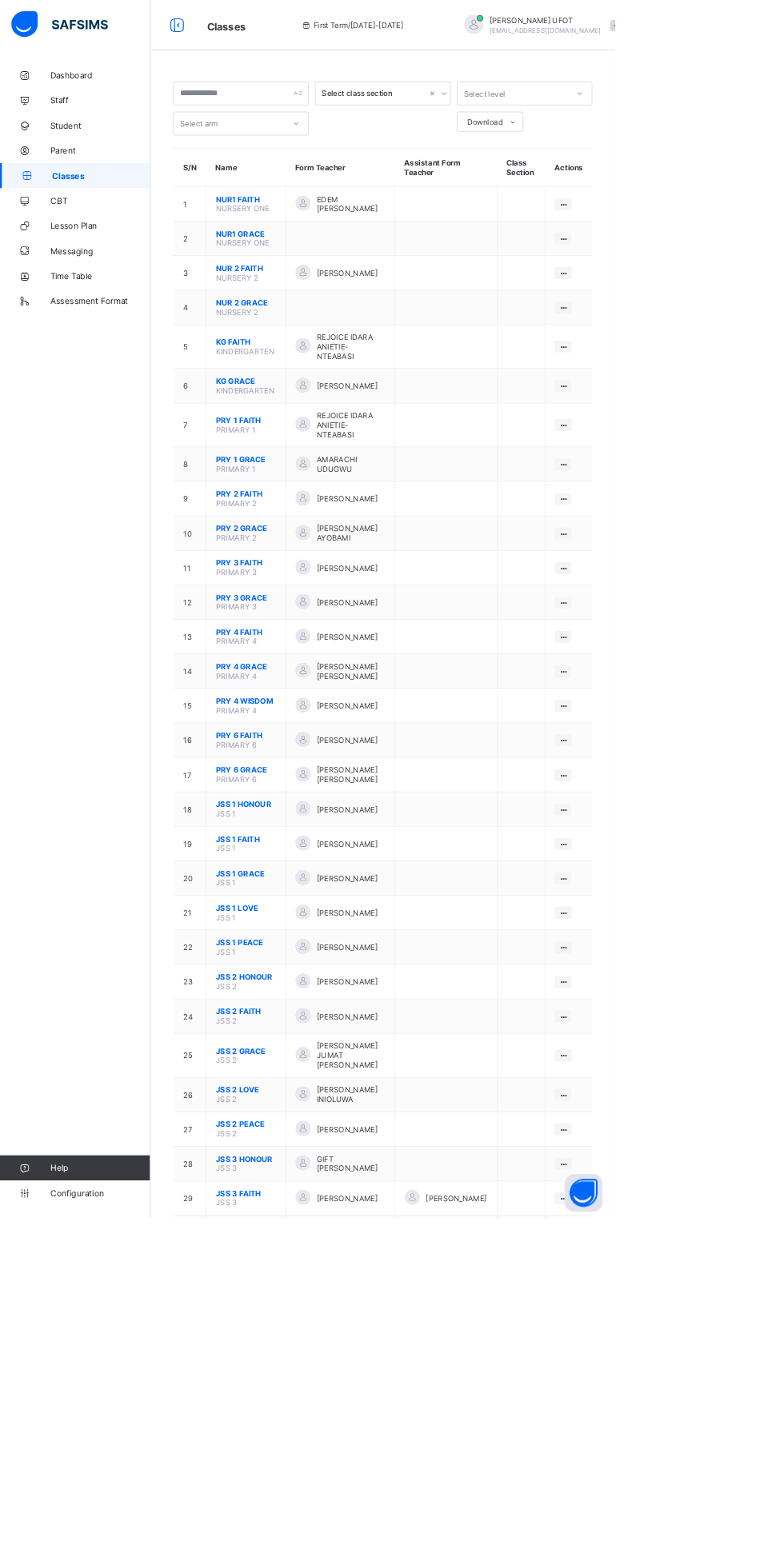
scroll to position [169, 0]
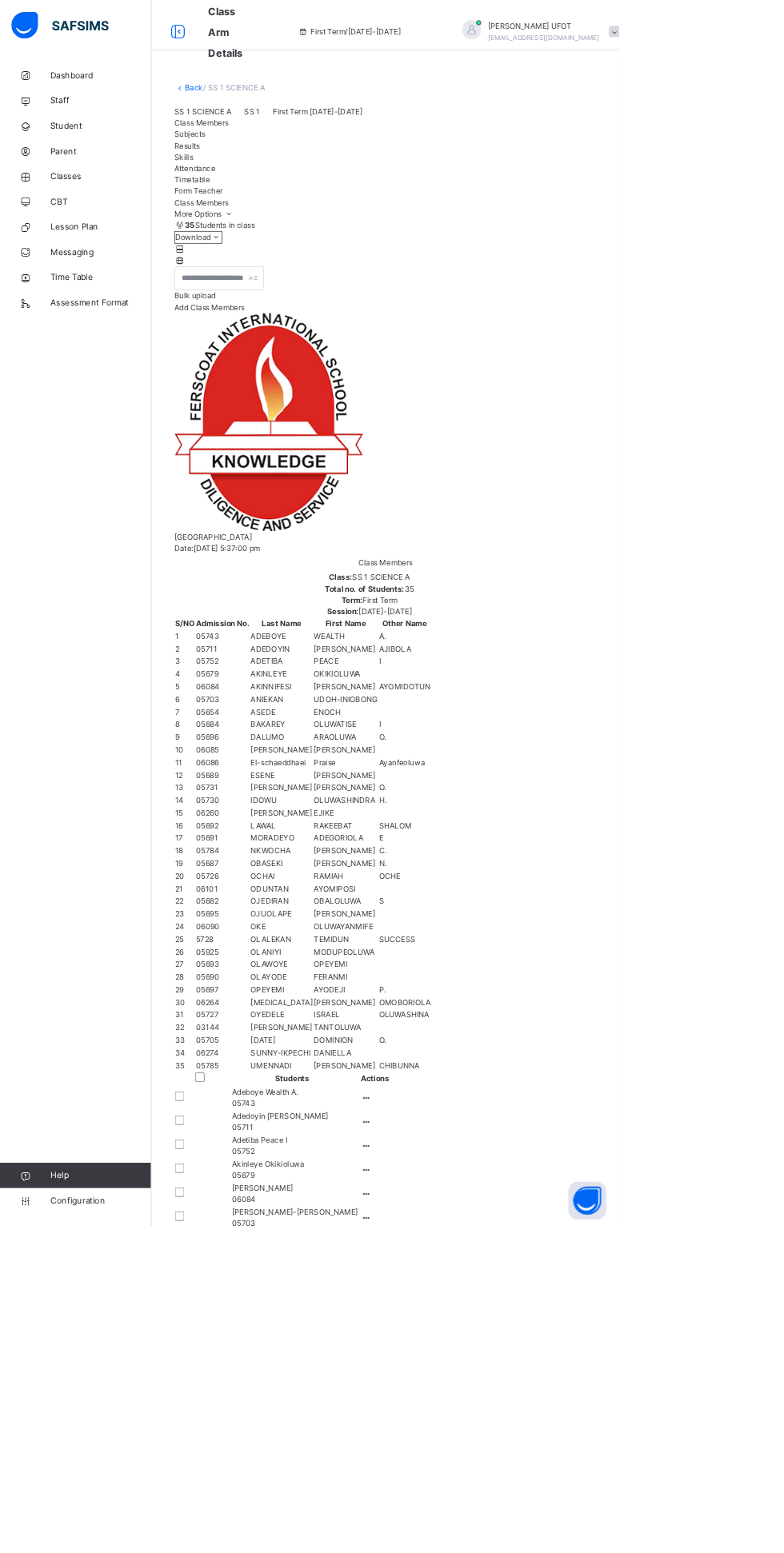
click at [771, 39] on span at bounding box center [778, 40] width 14 height 14
click at [741, 138] on li "Logout" at bounding box center [681, 129] width 224 height 17
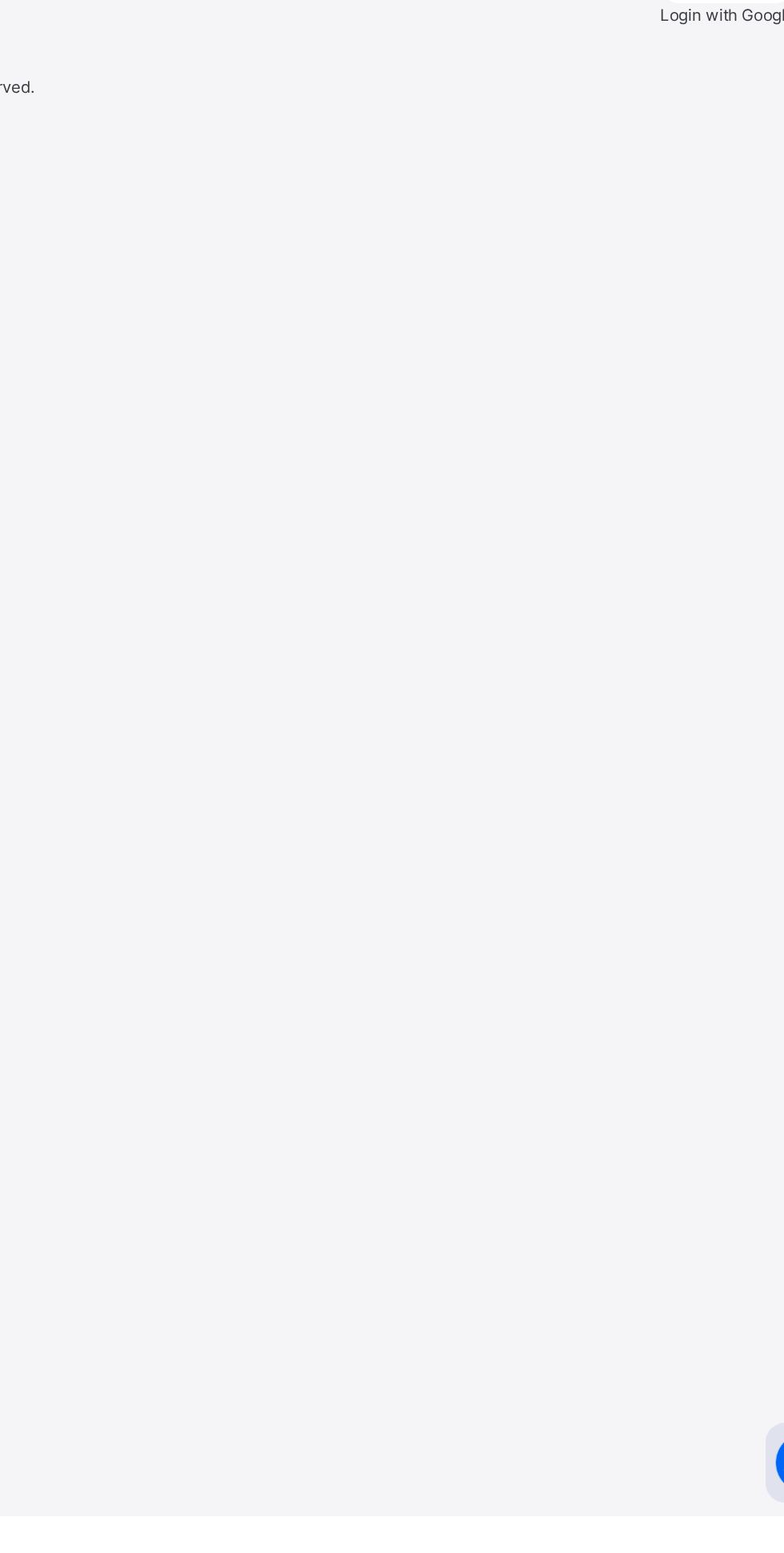
click at [657, 663] on div "Login with Google" at bounding box center [697, 614] width 81 height 95
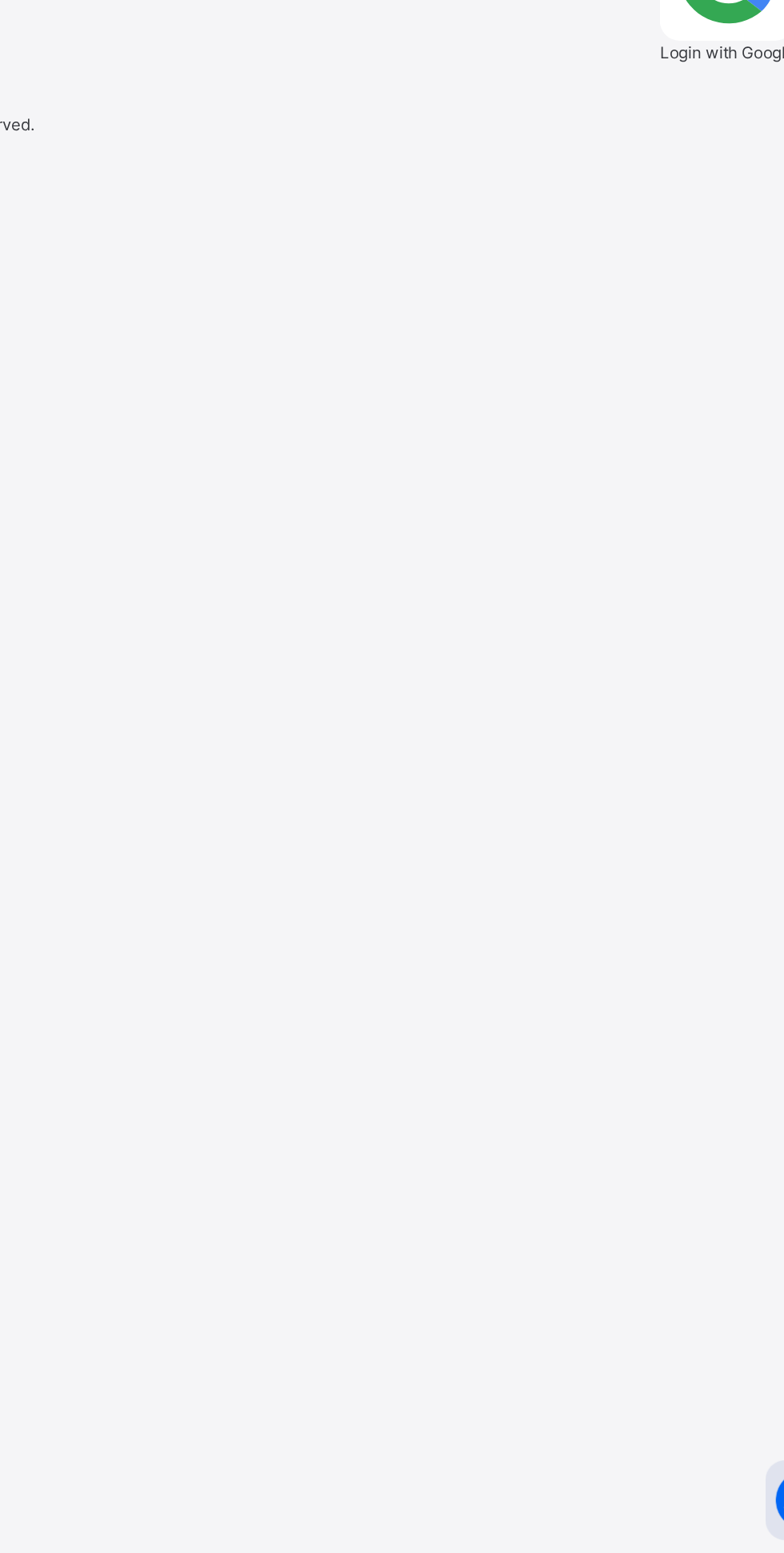
click at [96, 488] on input "email" at bounding box center [48, 480] width 96 height 14
type input "**********"
click at [770, 580] on span at bounding box center [777, 574] width 14 height 12
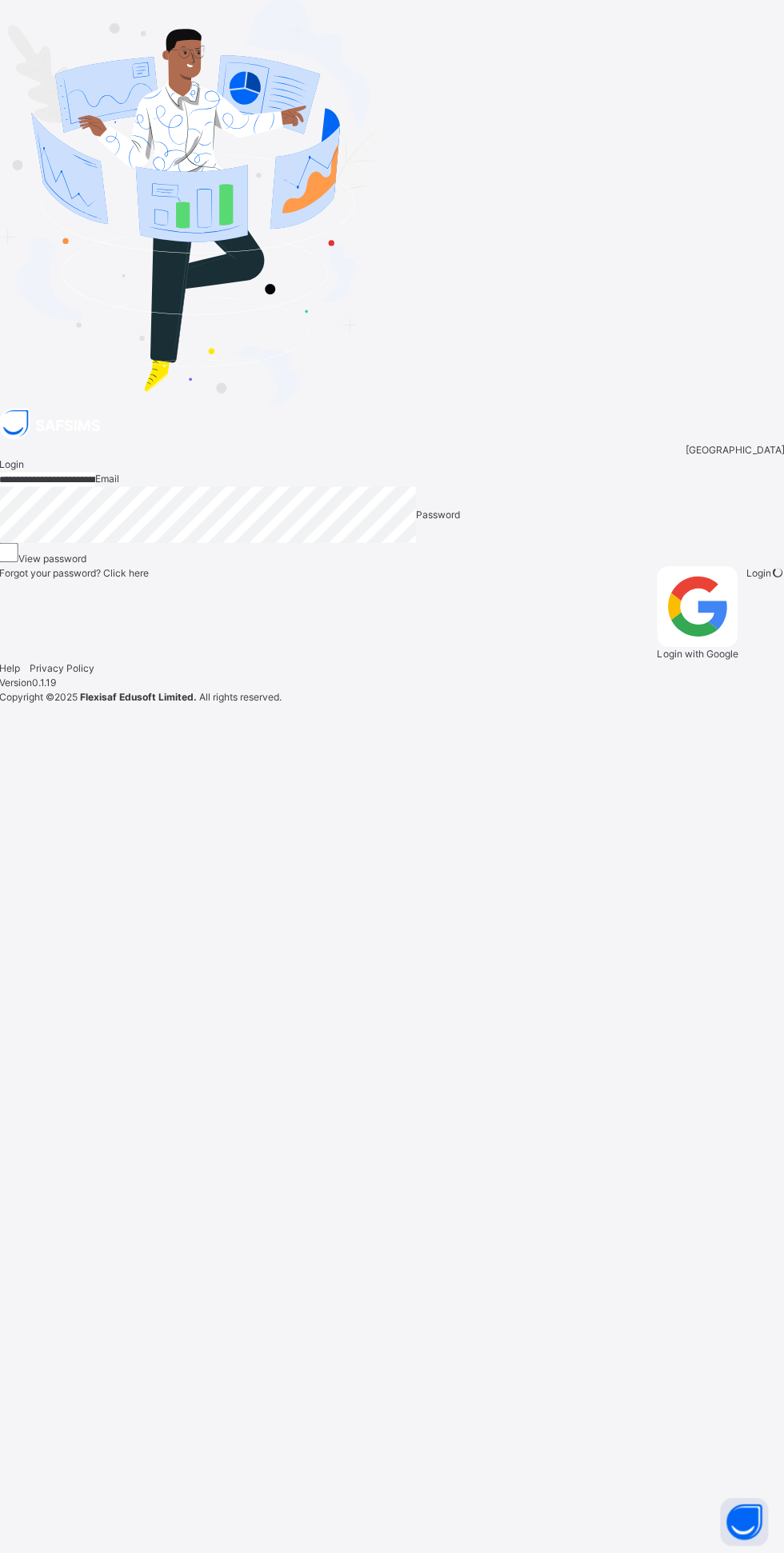
click at [770, 582] on icon at bounding box center [777, 574] width 15 height 16
